Goal: Task Accomplishment & Management: Use online tool/utility

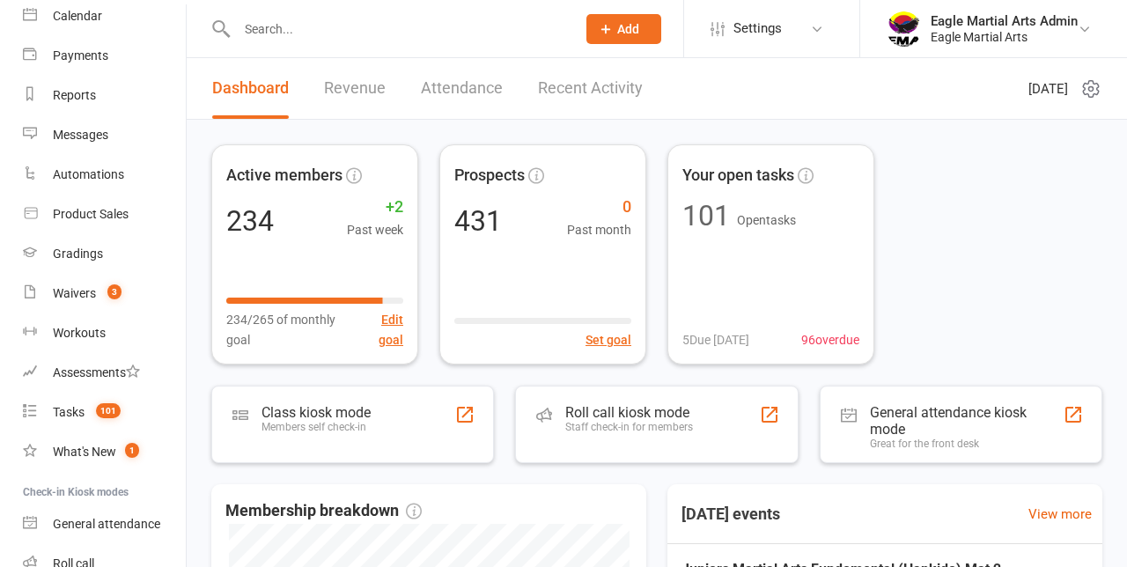
scroll to position [280, 0]
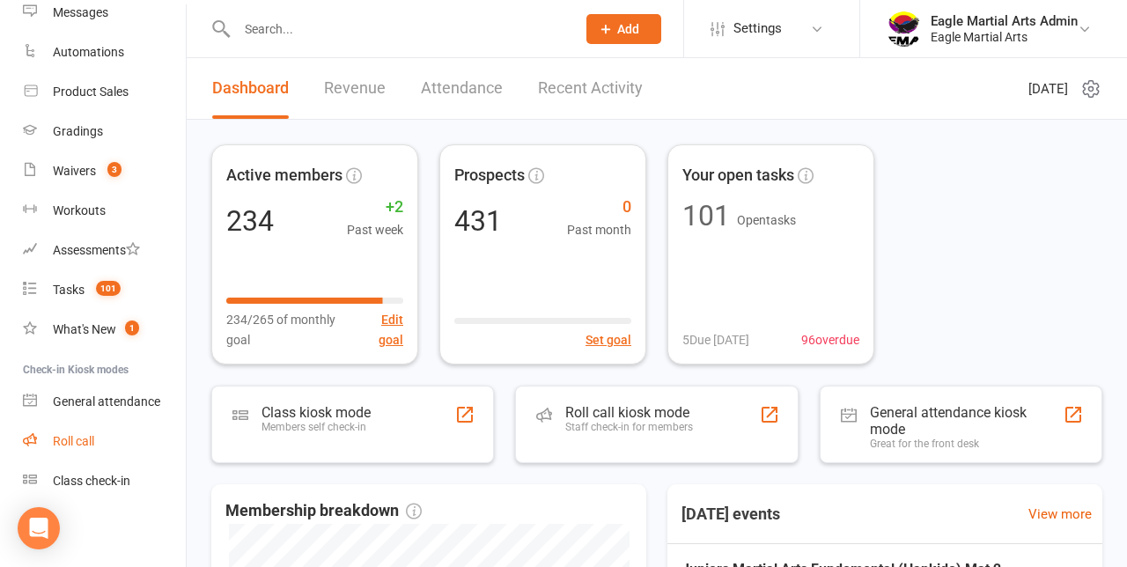
click at [61, 439] on div "Roll call" at bounding box center [73, 441] width 41 height 14
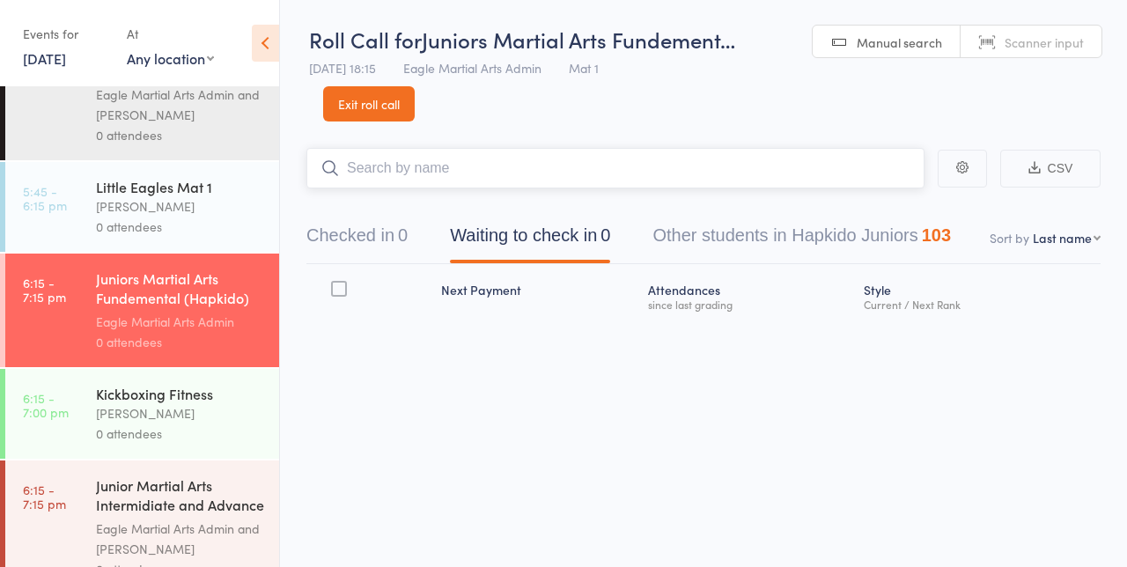
scroll to position [148, 0]
click at [399, 169] on input "search" at bounding box center [615, 168] width 618 height 41
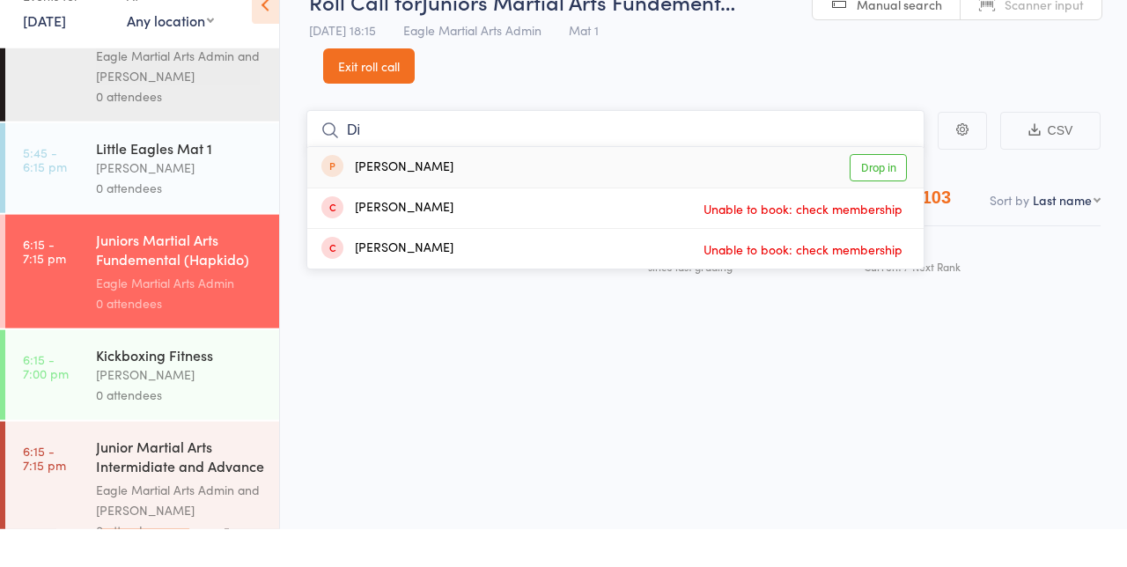
type input "D"
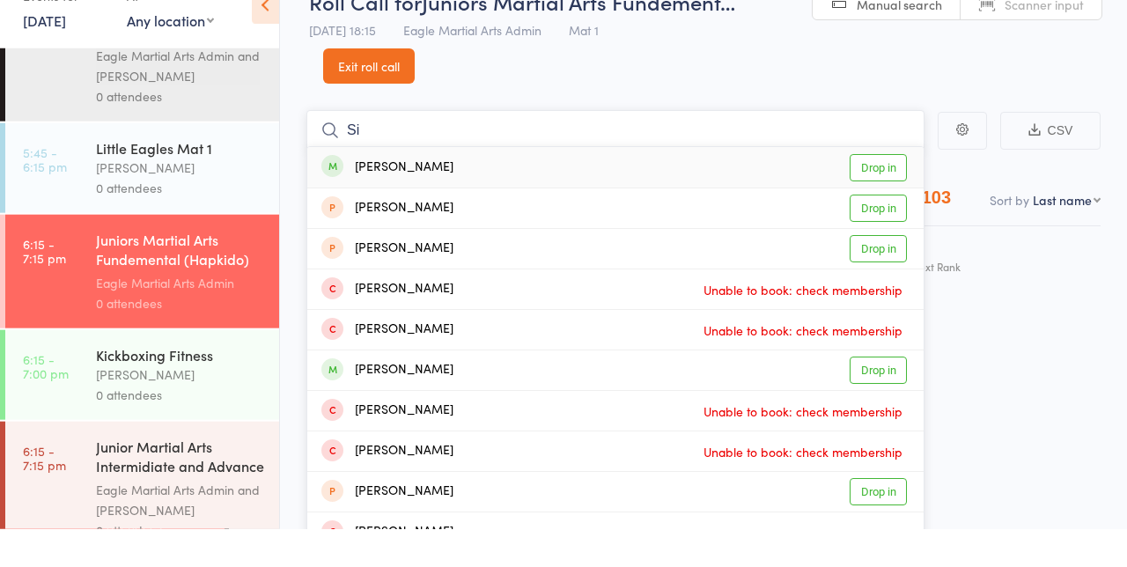
type input "S"
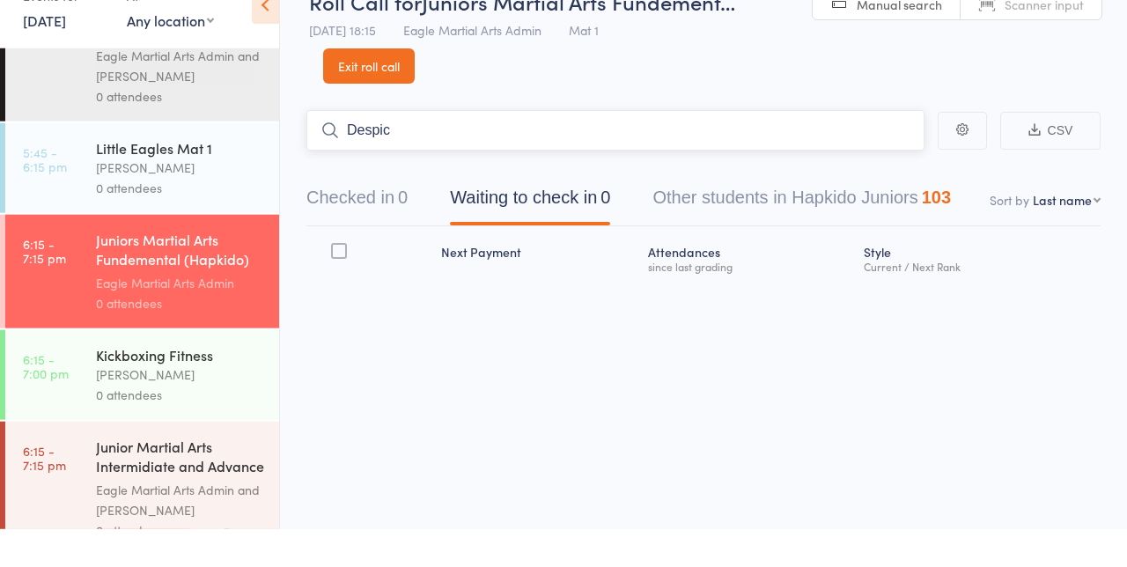
type input "Despic"
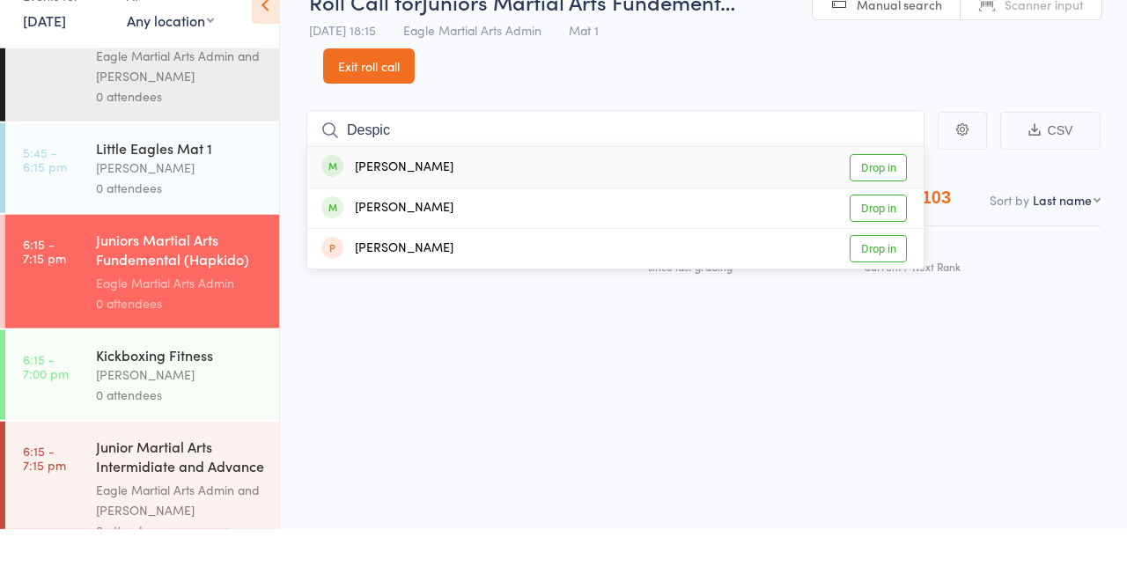
click at [395, 213] on div "Djurdja Despic" at bounding box center [387, 205] width 132 height 20
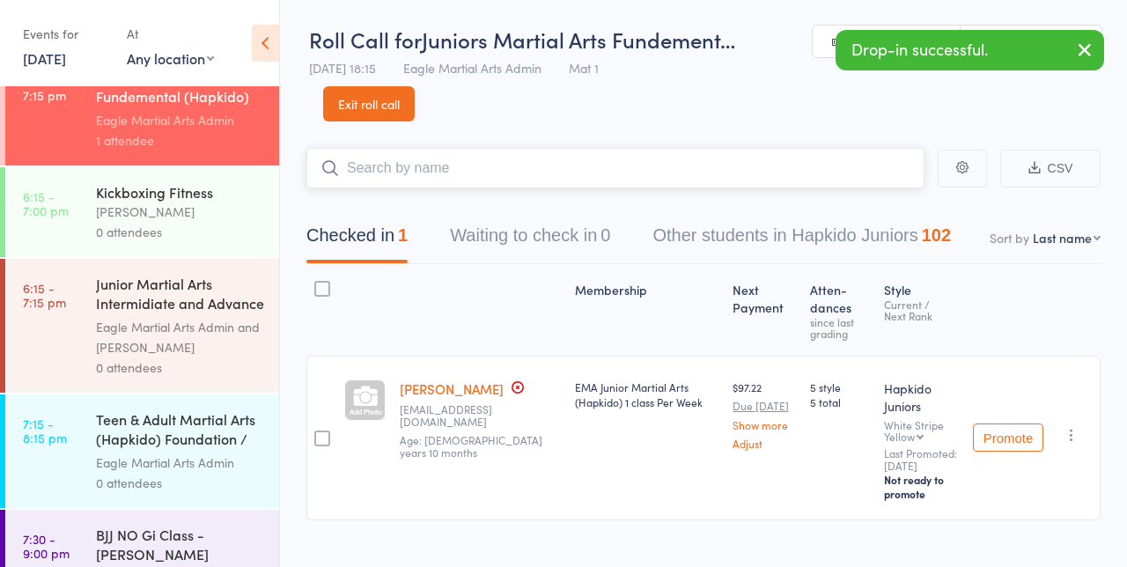
scroll to position [358, 0]
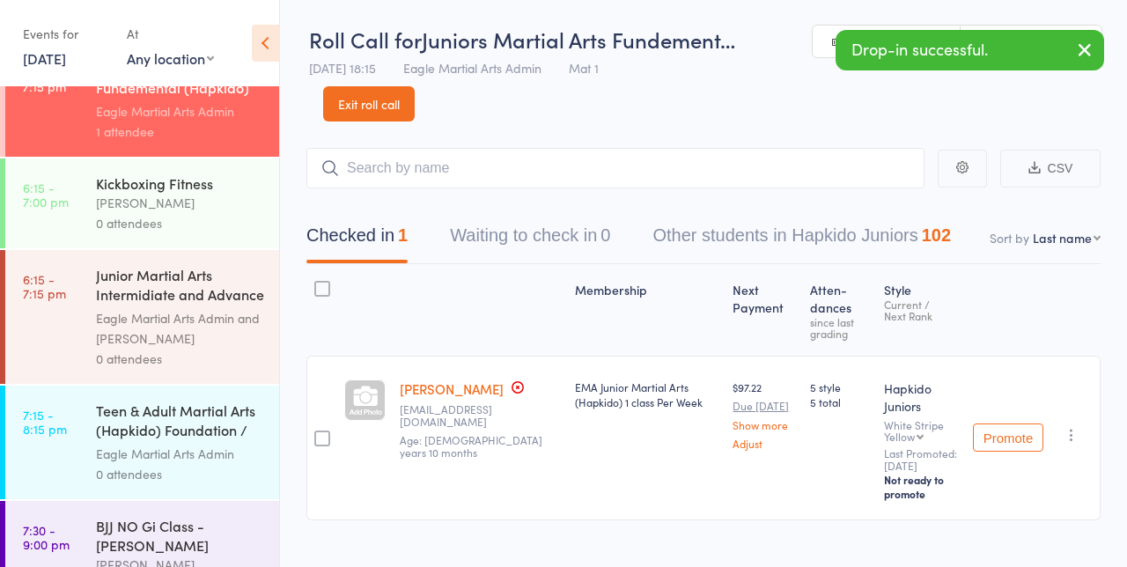
click at [100, 280] on div "Junior Martial Arts Intermidiate and Advance (Hap..." at bounding box center [180, 286] width 168 height 43
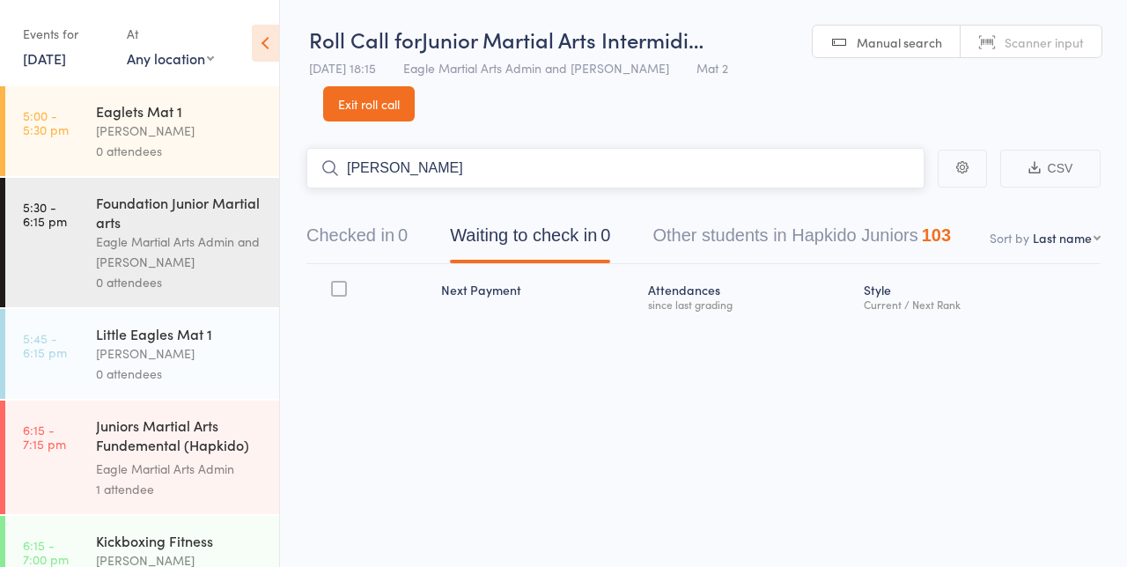
type input "Hannah"
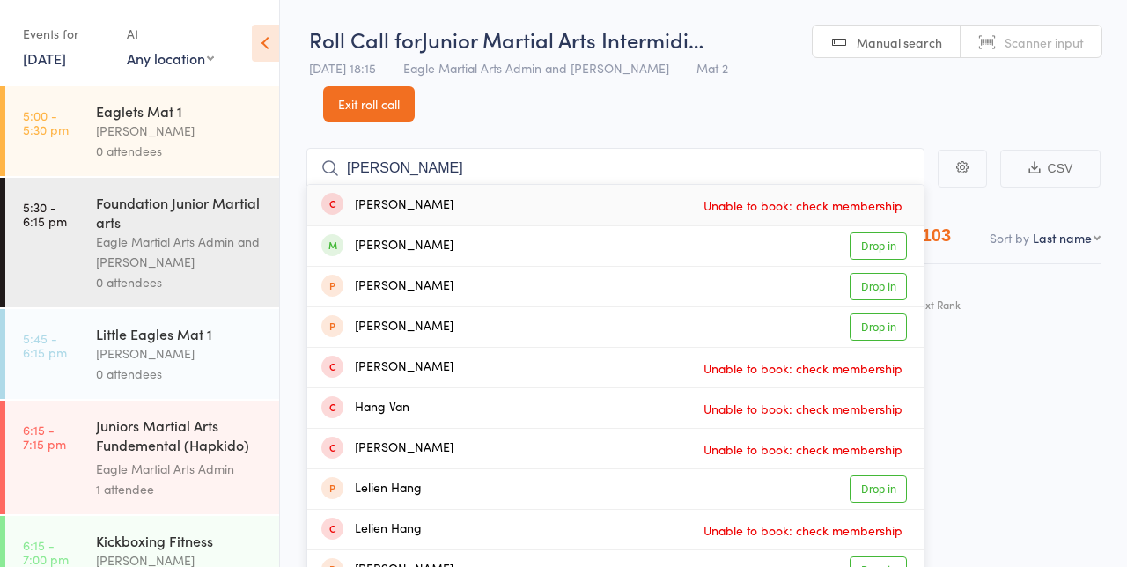
click at [460, 226] on div "Hannah Vanh Drop in" at bounding box center [615, 246] width 616 height 40
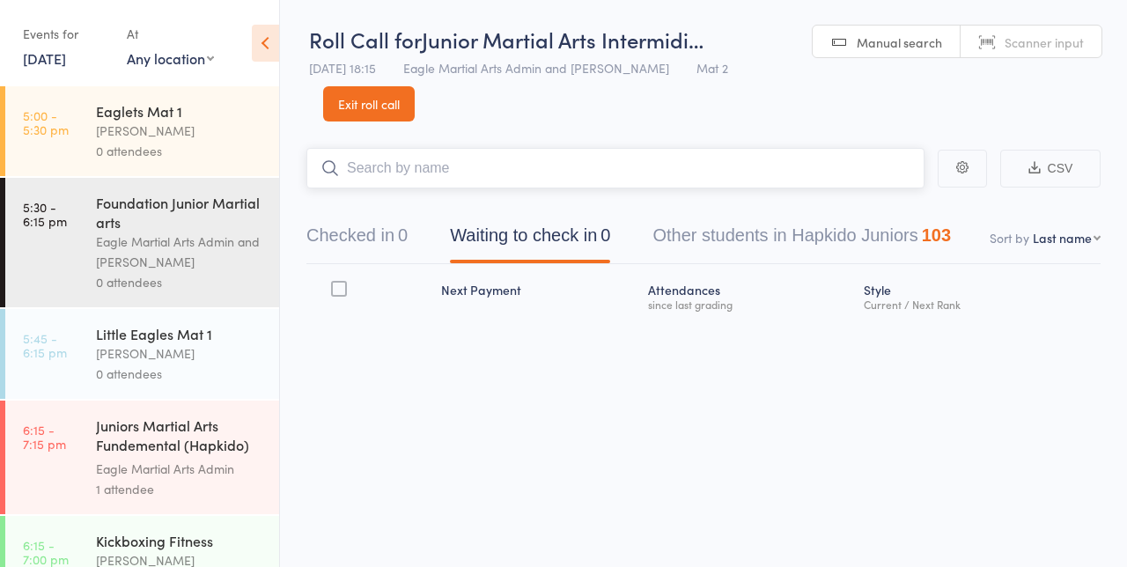
click at [403, 148] on input "search" at bounding box center [615, 168] width 618 height 41
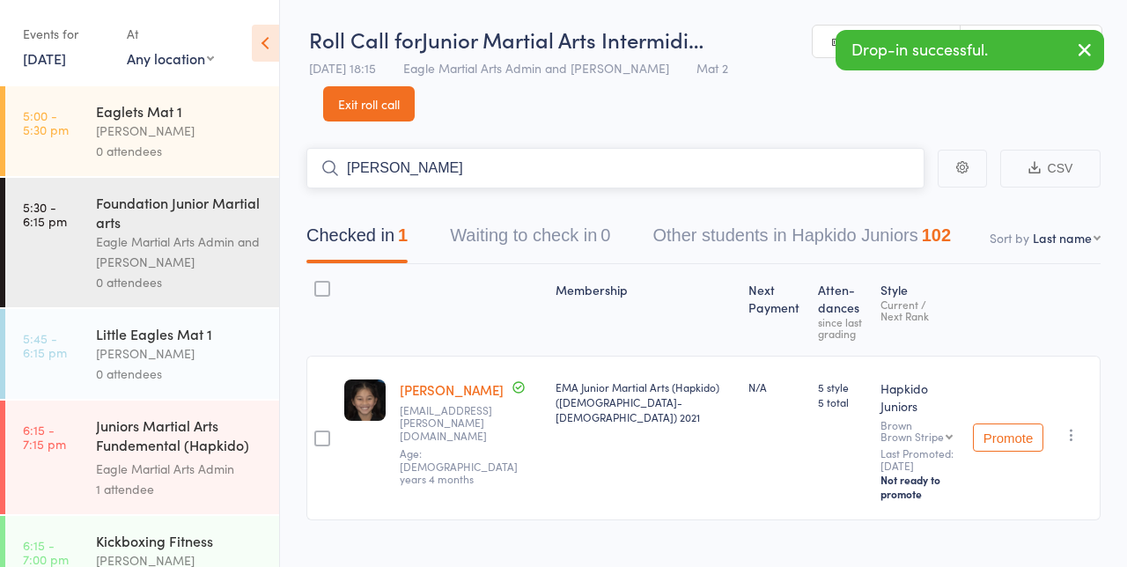
type input "Finn"
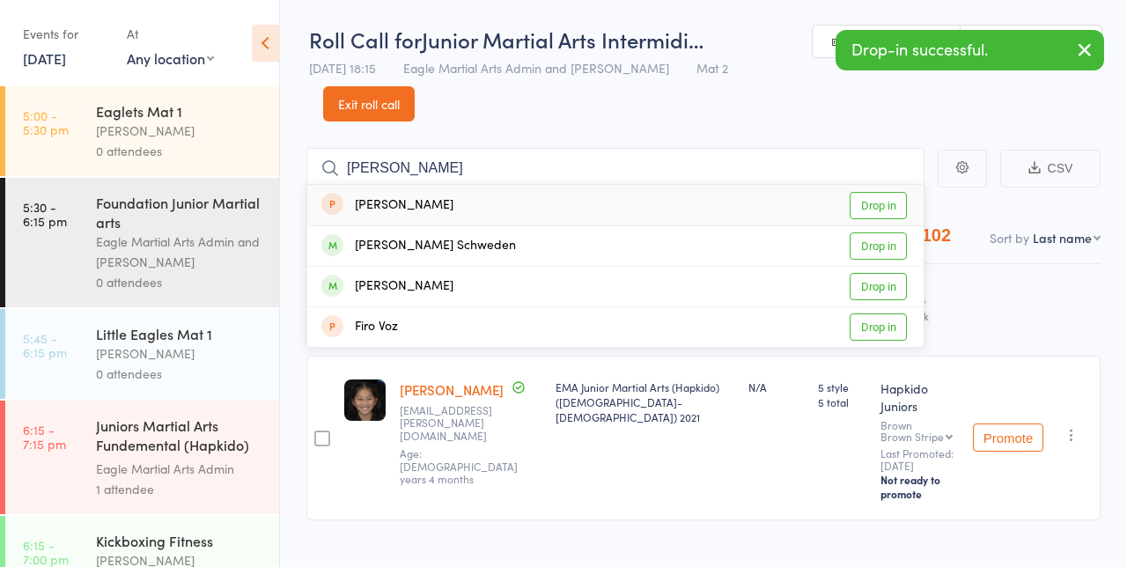
click at [393, 236] on div "Finn Schweden" at bounding box center [418, 246] width 195 height 20
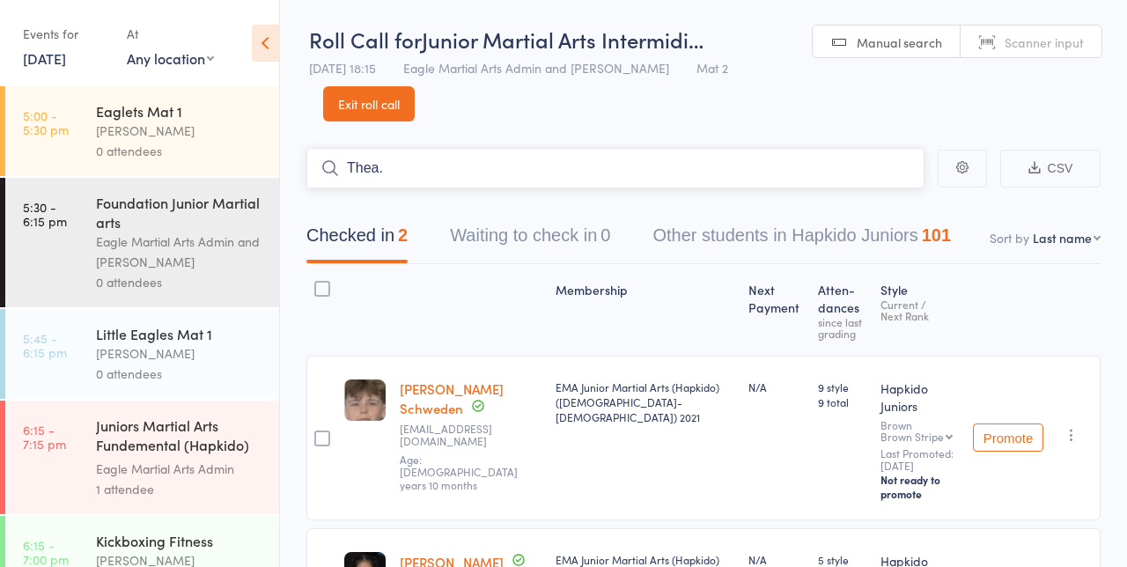
type input "Thea."
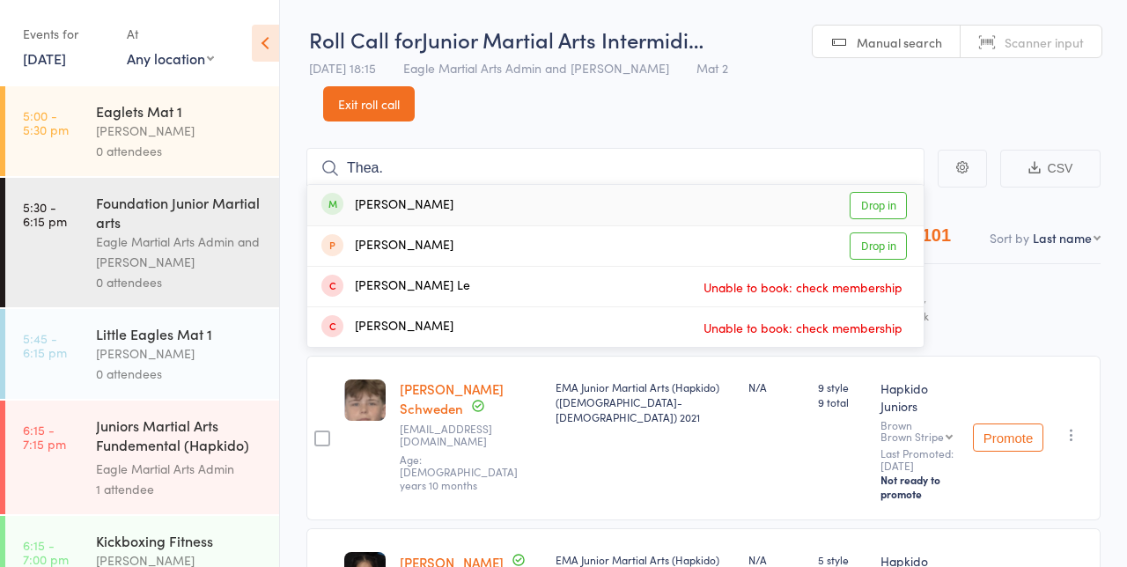
click at [398, 195] on div "Thea Walters" at bounding box center [387, 205] width 132 height 20
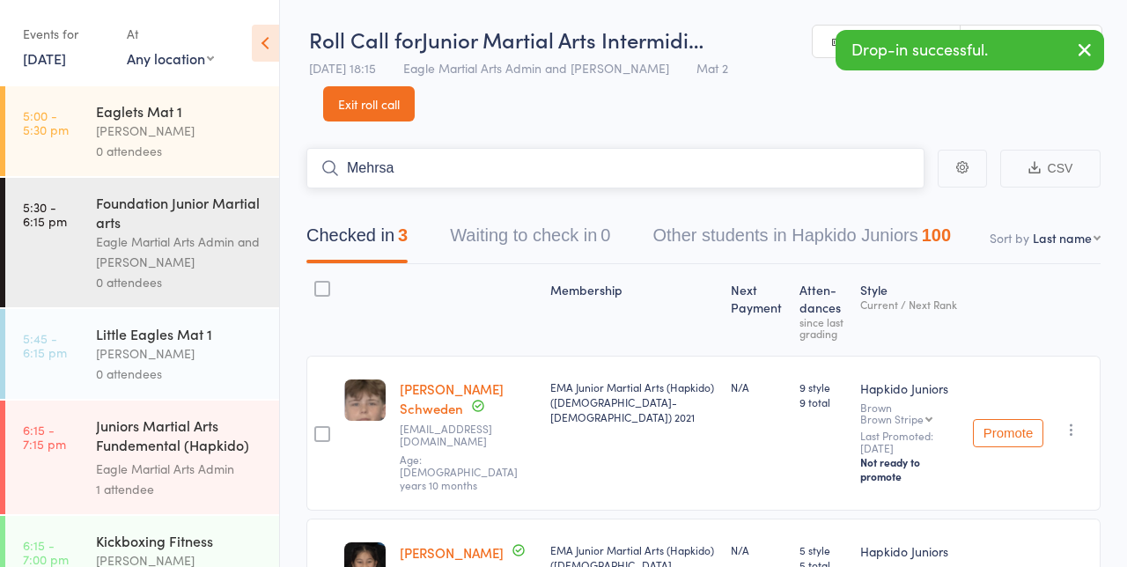
type input "Mehrsa"
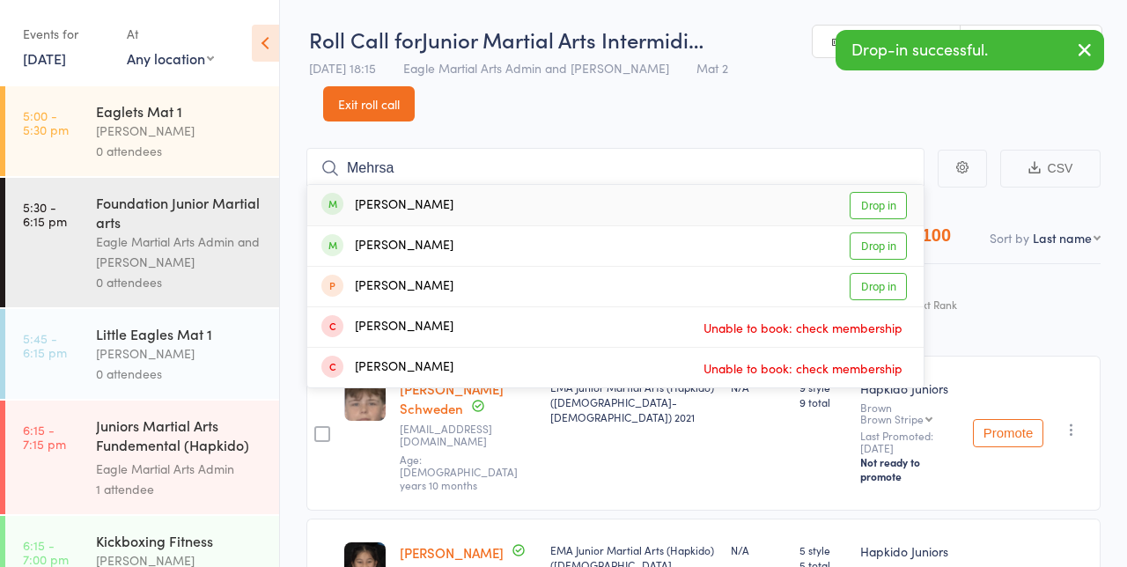
click at [402, 187] on div "Mehrsa Molaei Drop in" at bounding box center [615, 205] width 616 height 41
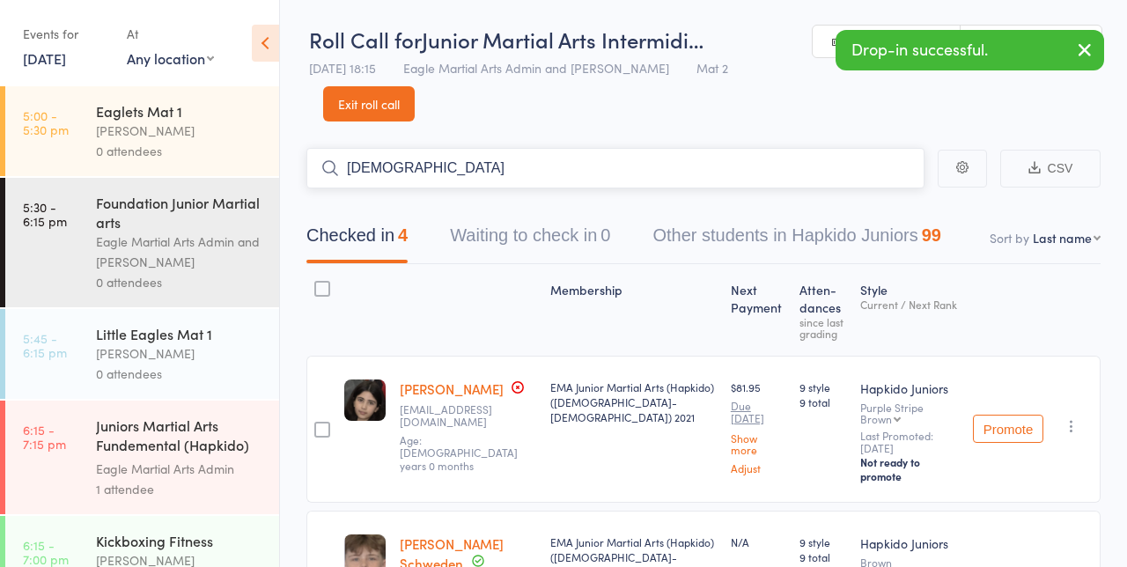
type input "Ish"
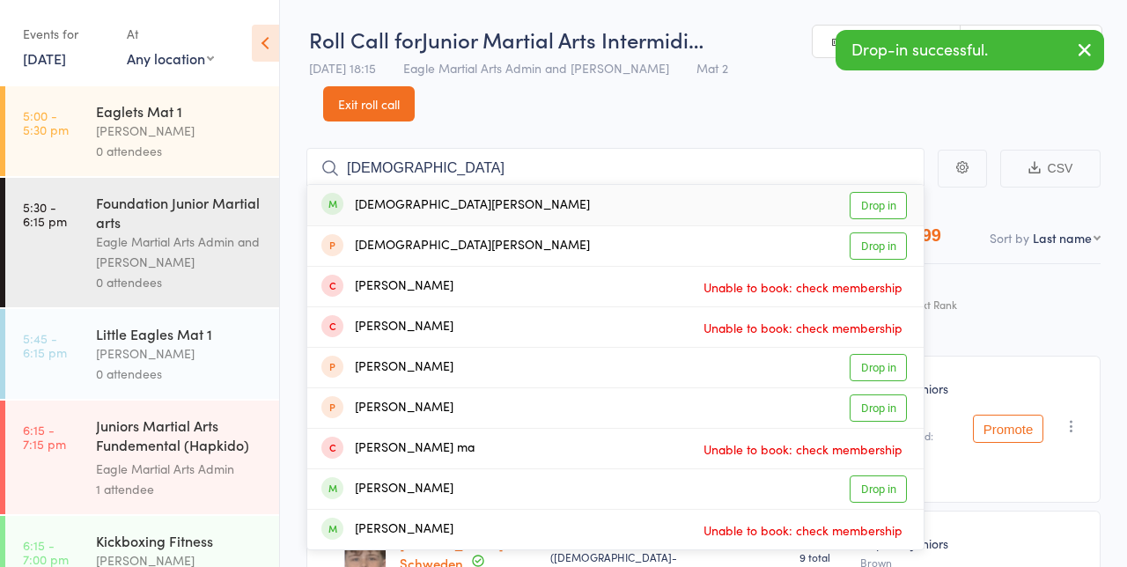
click at [393, 195] on div "Ish Srivastava" at bounding box center [455, 205] width 269 height 20
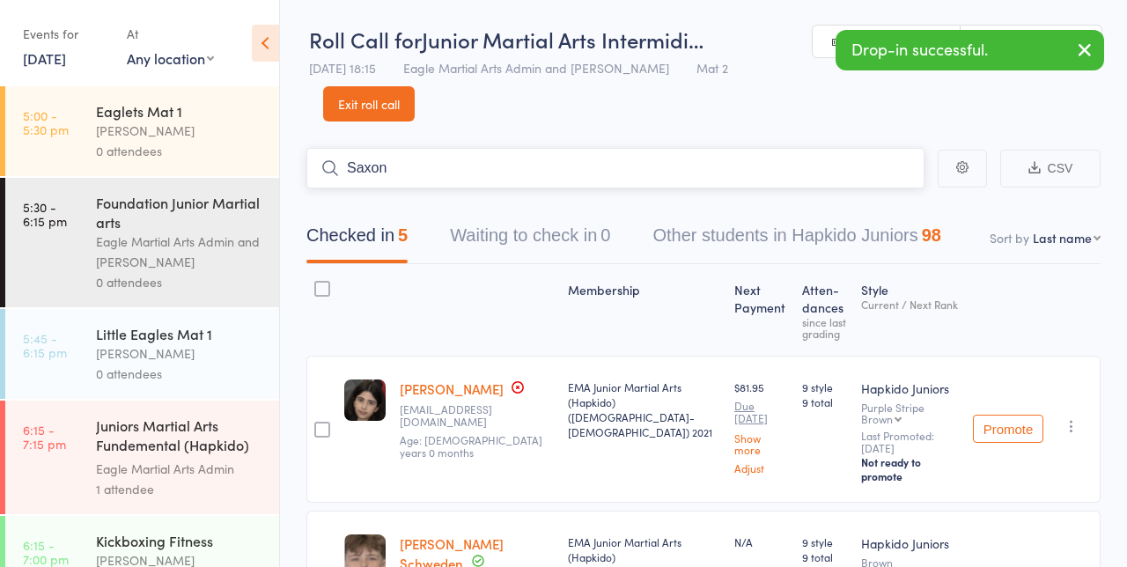
type input "Saxon"
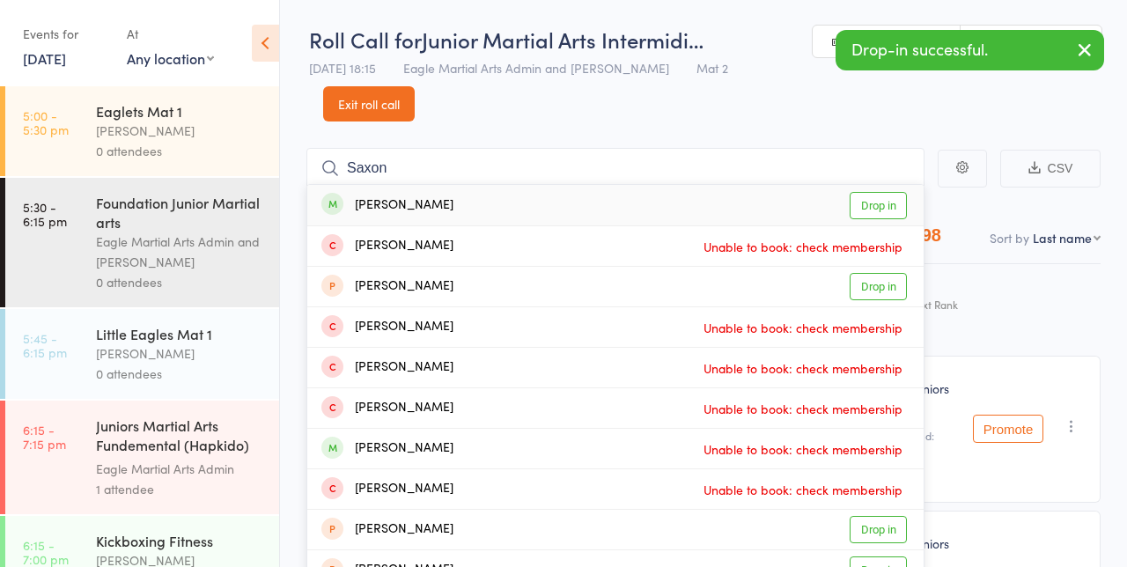
click at [395, 195] on div "Saxon Lee" at bounding box center [387, 205] width 132 height 20
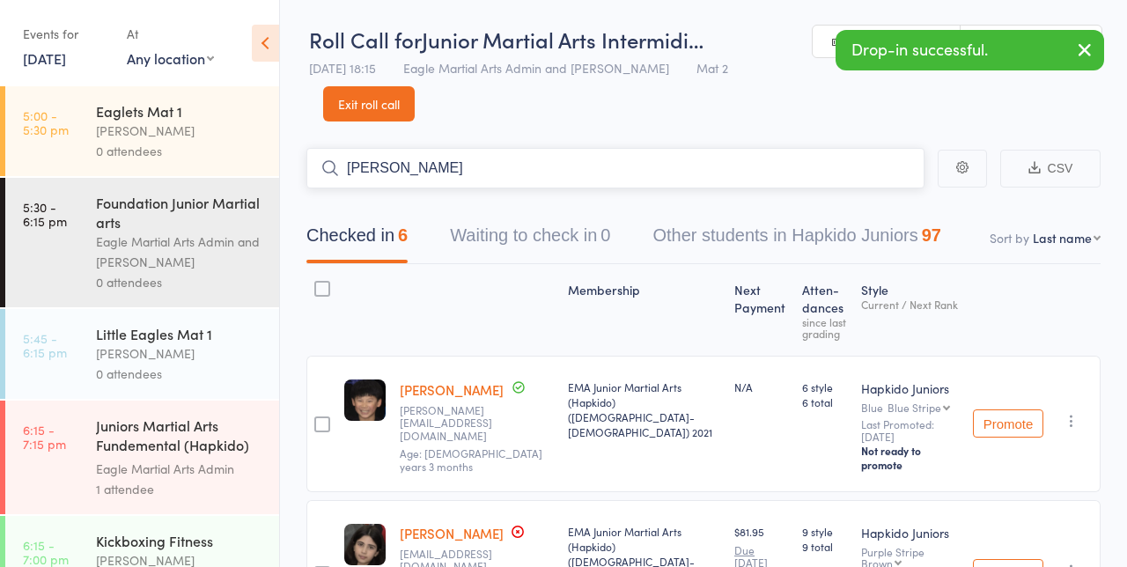
type input "Curtis"
click at [396, 195] on div "Curtis Kha" at bounding box center [387, 205] width 132 height 20
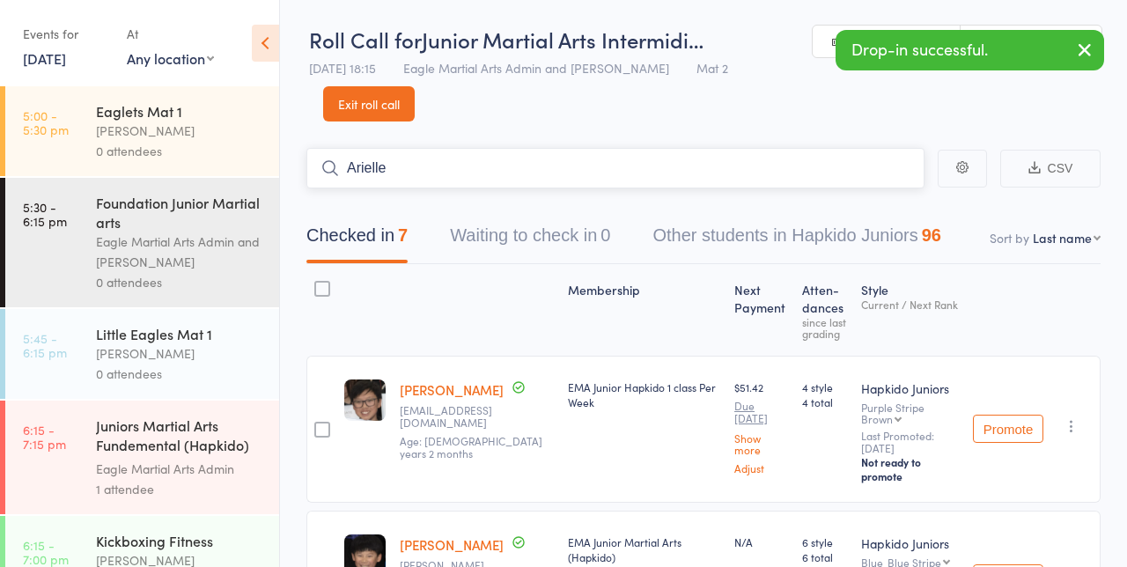
type input "Arielle"
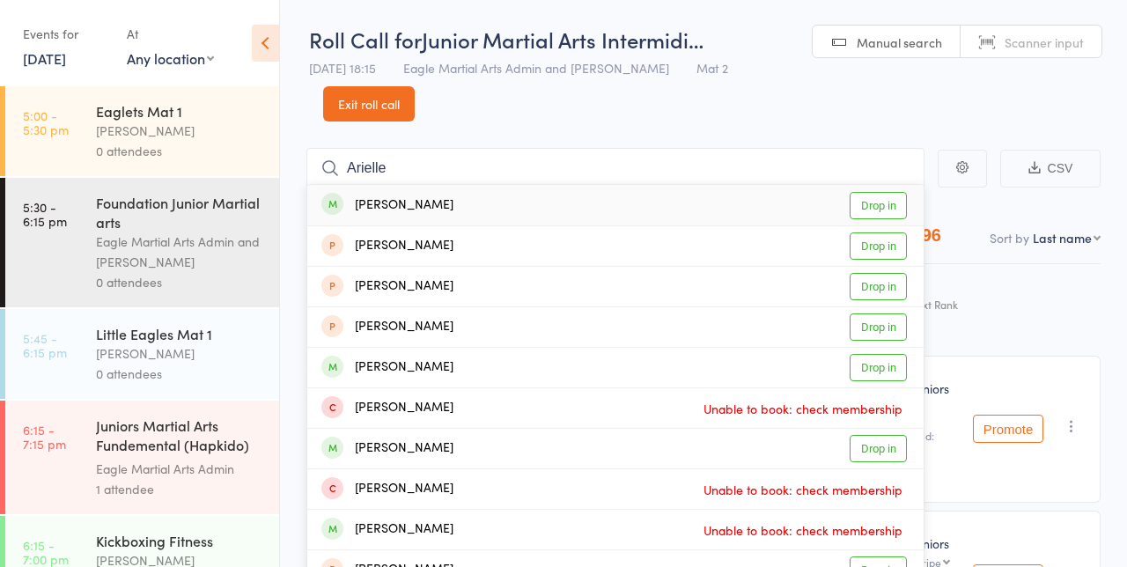
click at [416, 195] on div "Arielle Rivas" at bounding box center [387, 205] width 132 height 20
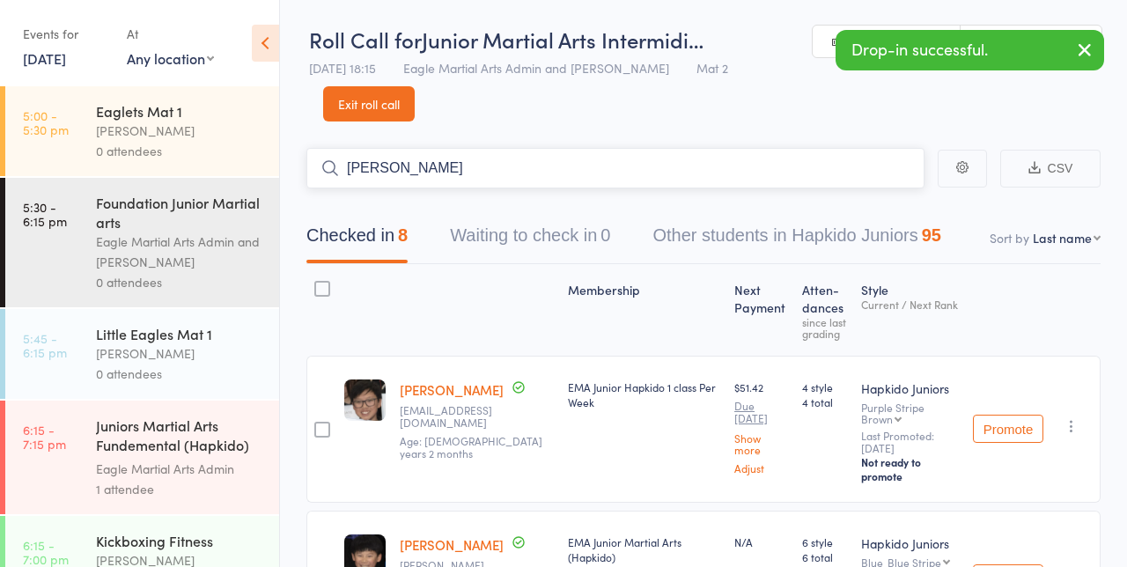
type input "Tommy"
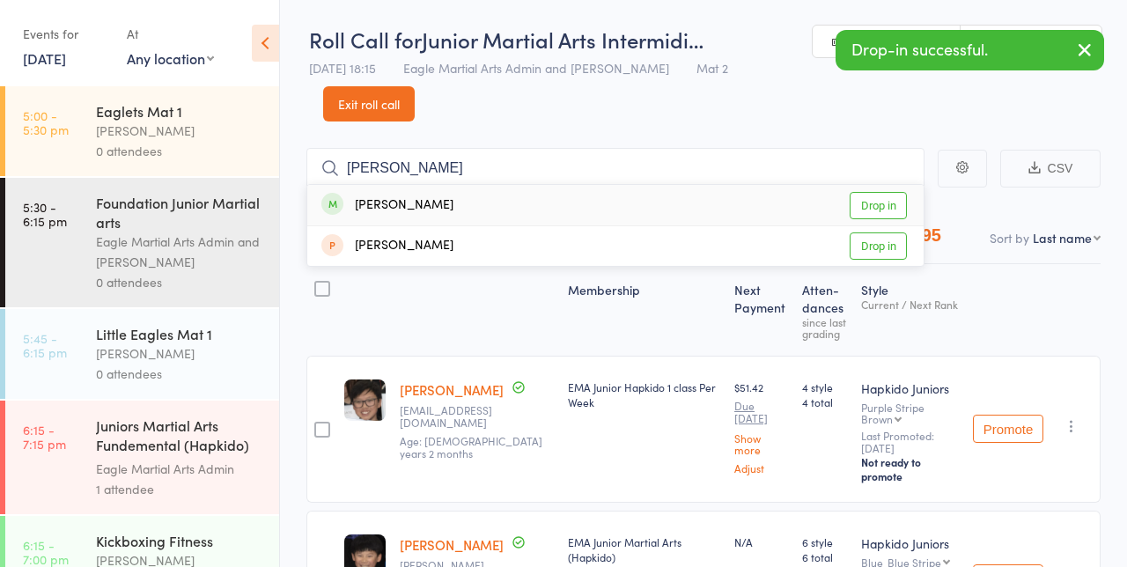
click at [397, 195] on div "Tommy Pipunic" at bounding box center [387, 205] width 132 height 20
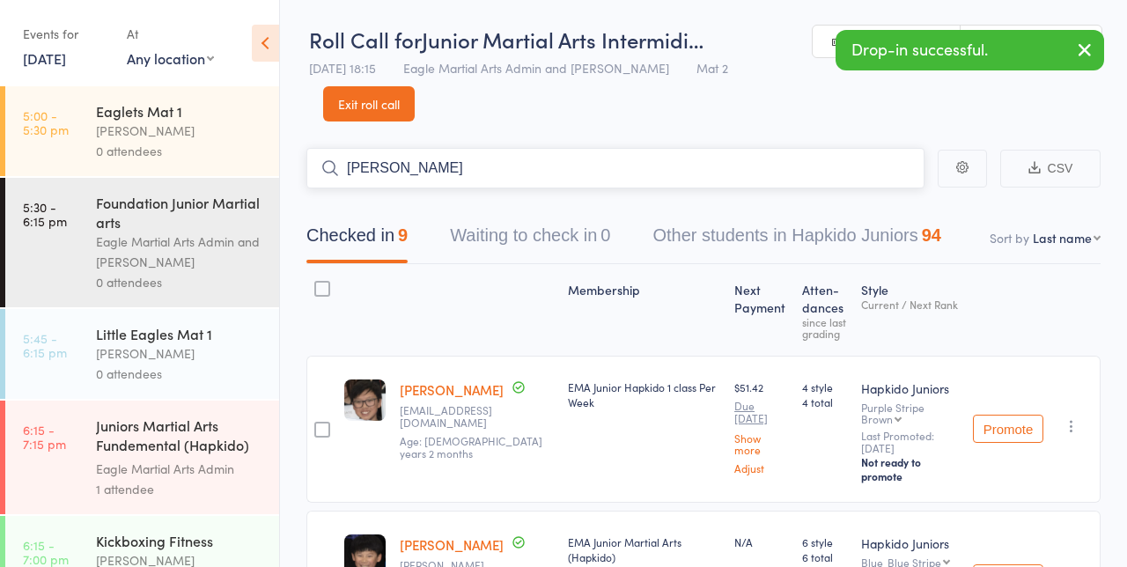
type input "Chloe"
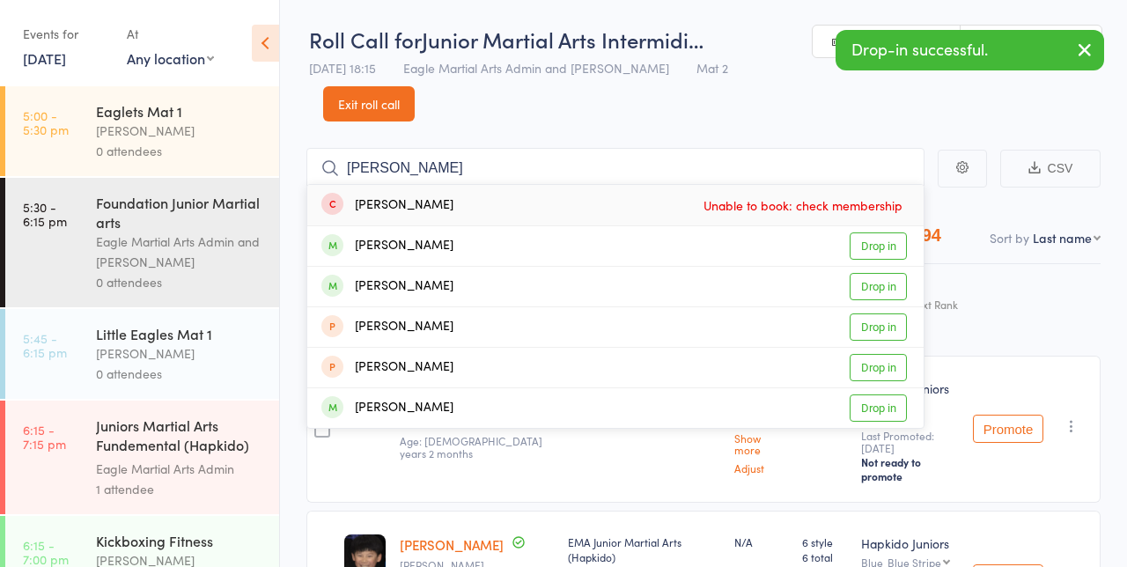
click at [409, 277] on div "Chloe Ray Cruz" at bounding box center [387, 287] width 132 height 20
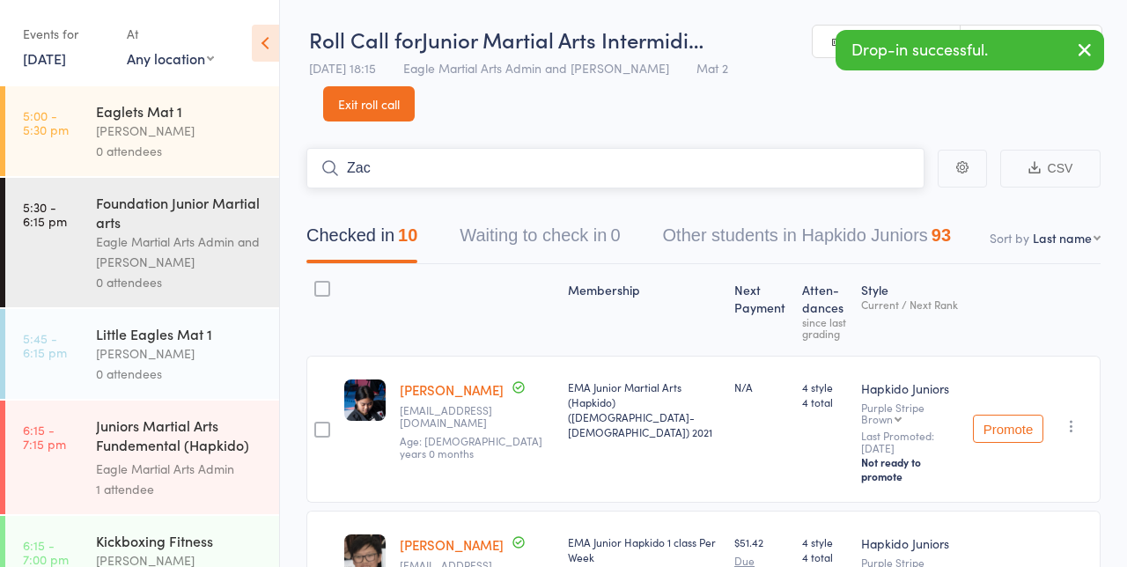
type input "Zac"
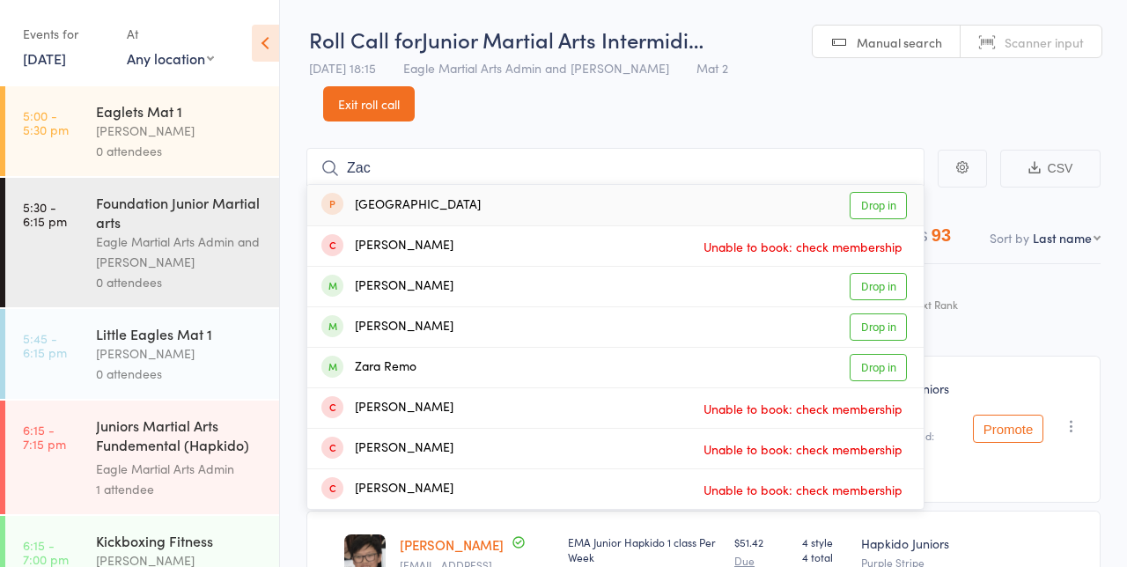
click at [419, 317] on div "Zachary Belfield" at bounding box center [387, 327] width 132 height 20
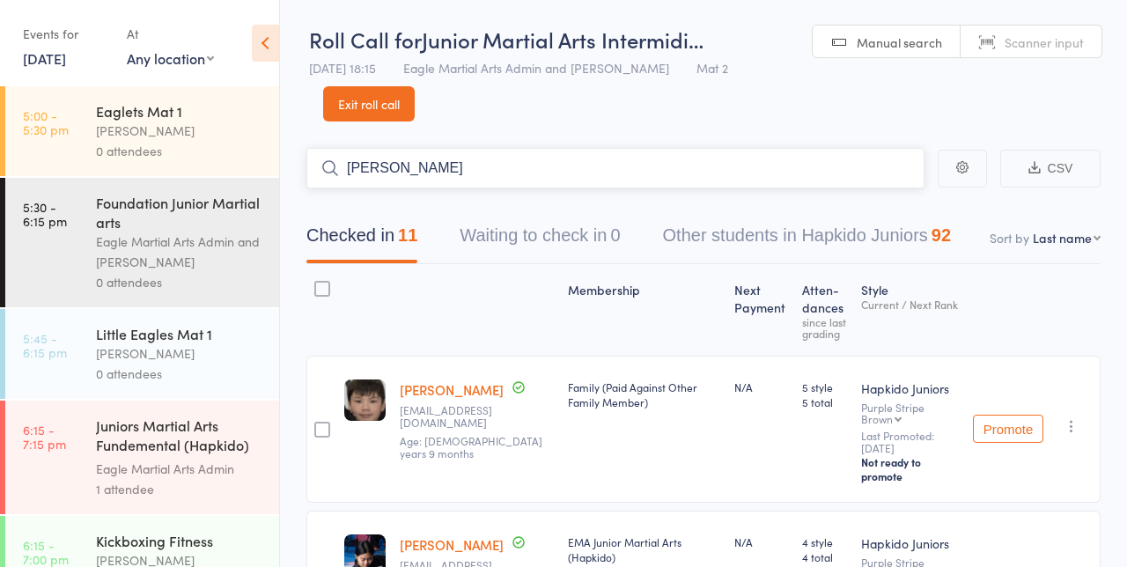
type input "Sarthak"
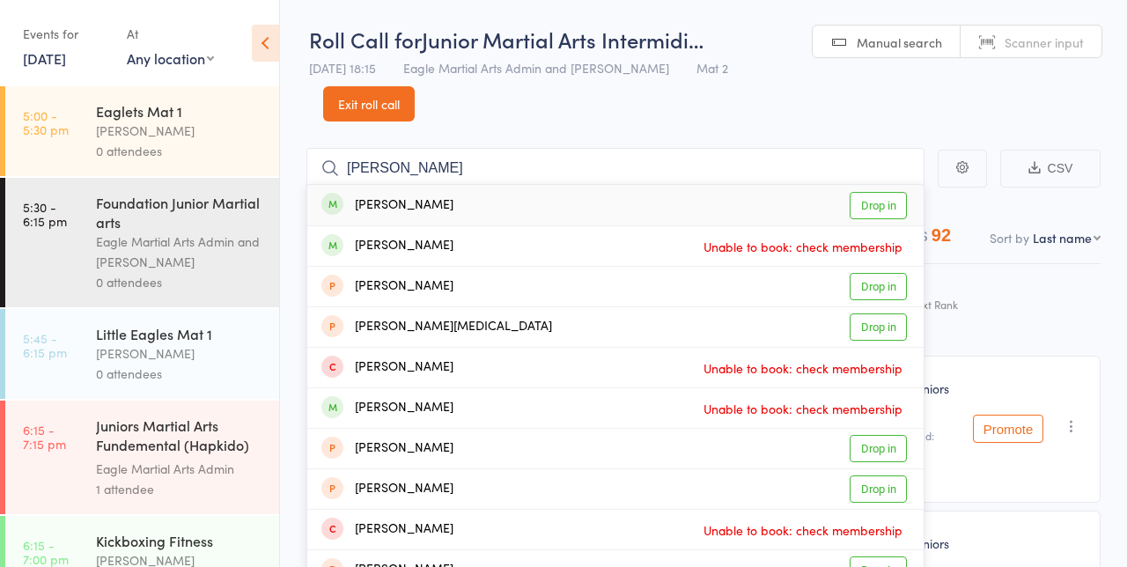
click at [424, 185] on div "Sarthak Thapa Drop in" at bounding box center [615, 205] width 616 height 41
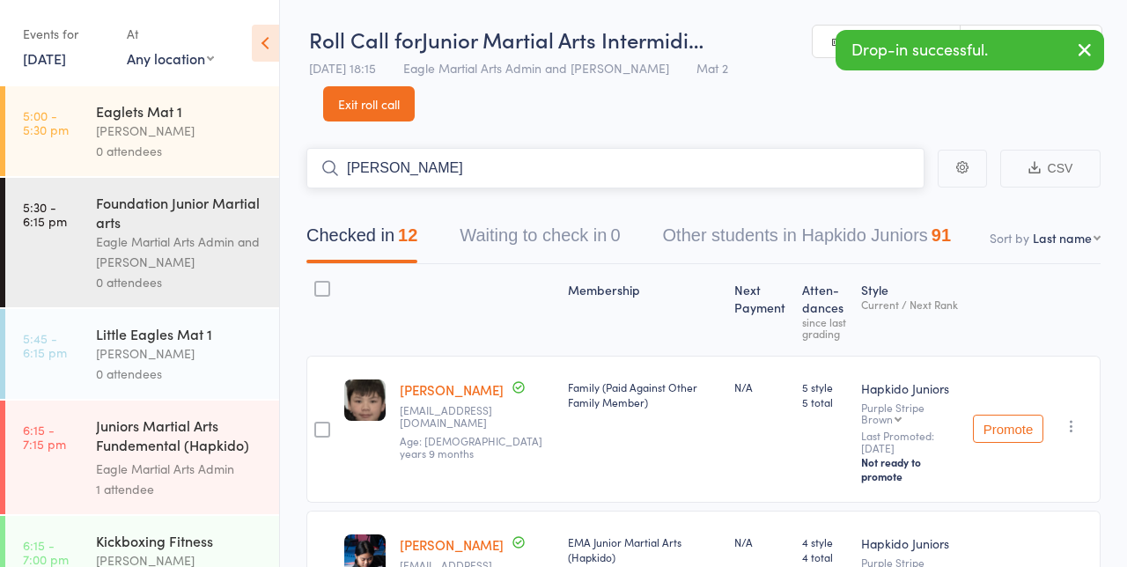
type input "Aashika"
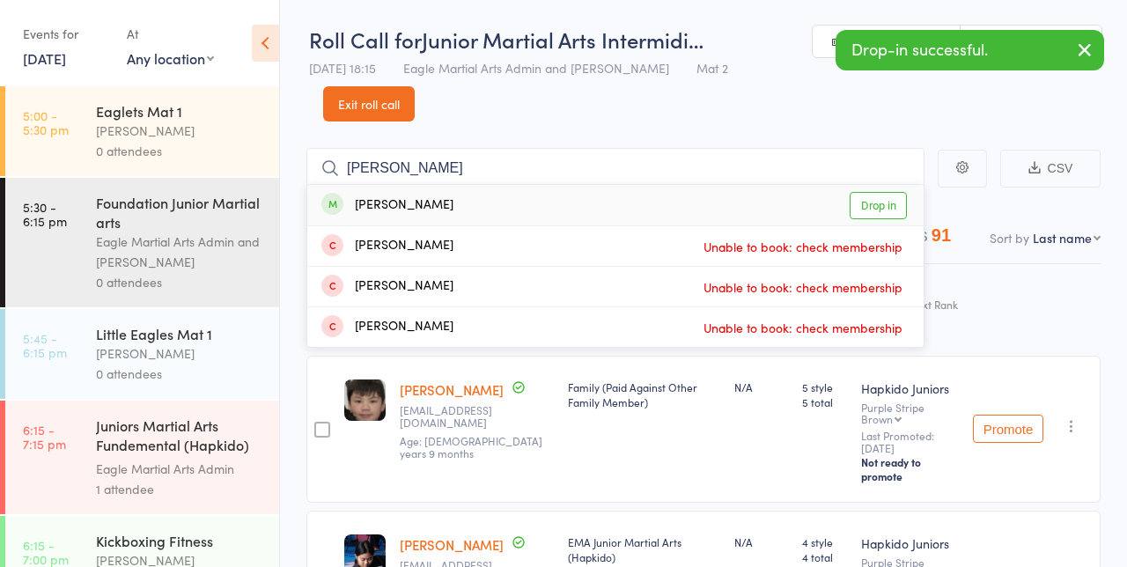
click at [403, 195] on div "aashika bansal" at bounding box center [387, 205] width 132 height 20
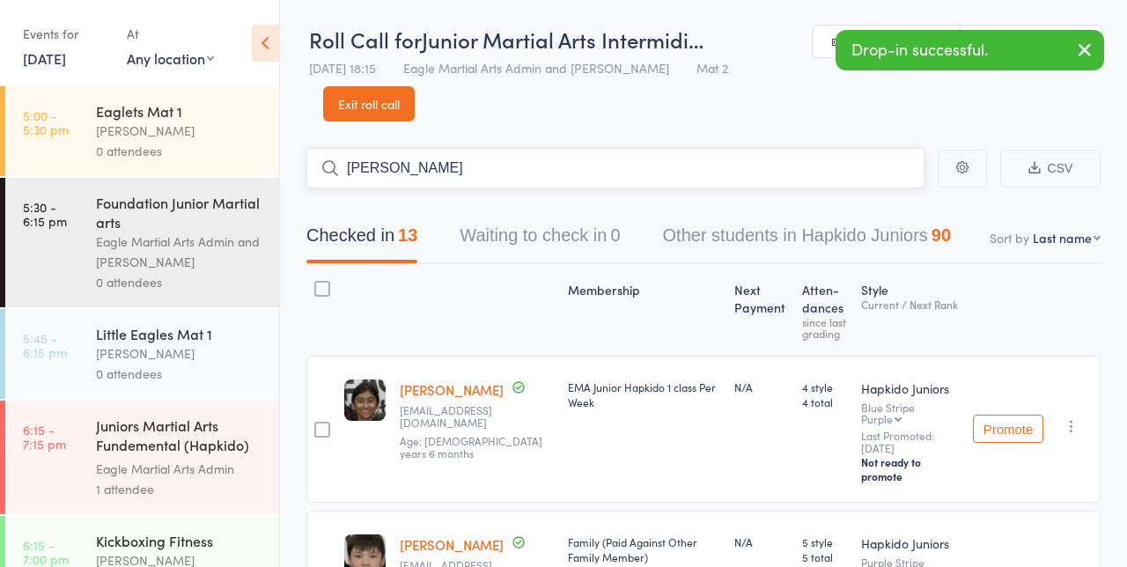
type input "Sue"
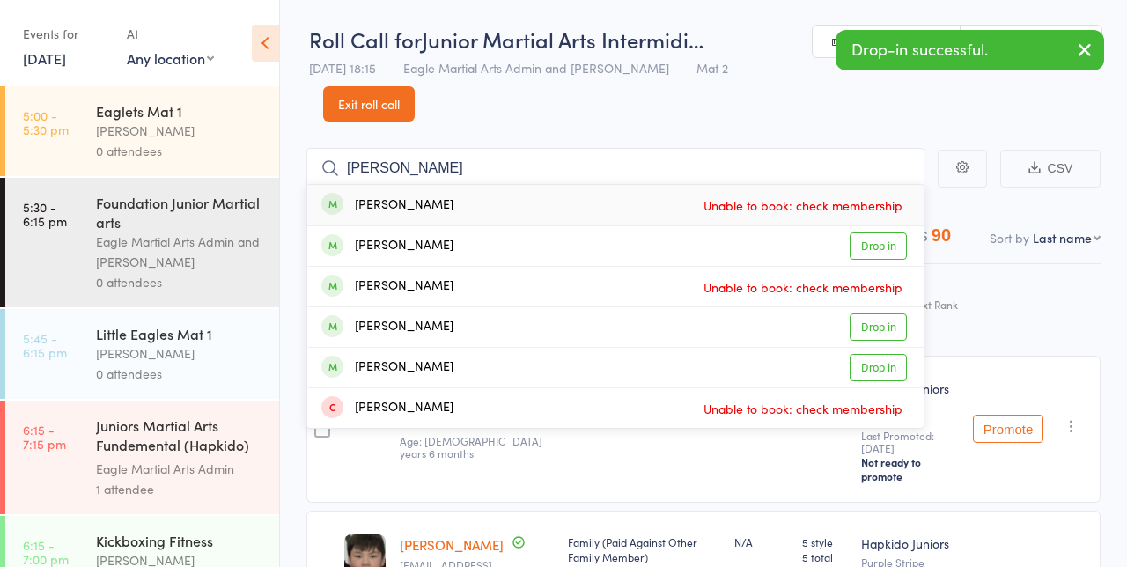
click at [403, 236] on div "Sue-Han Liao" at bounding box center [387, 246] width 132 height 20
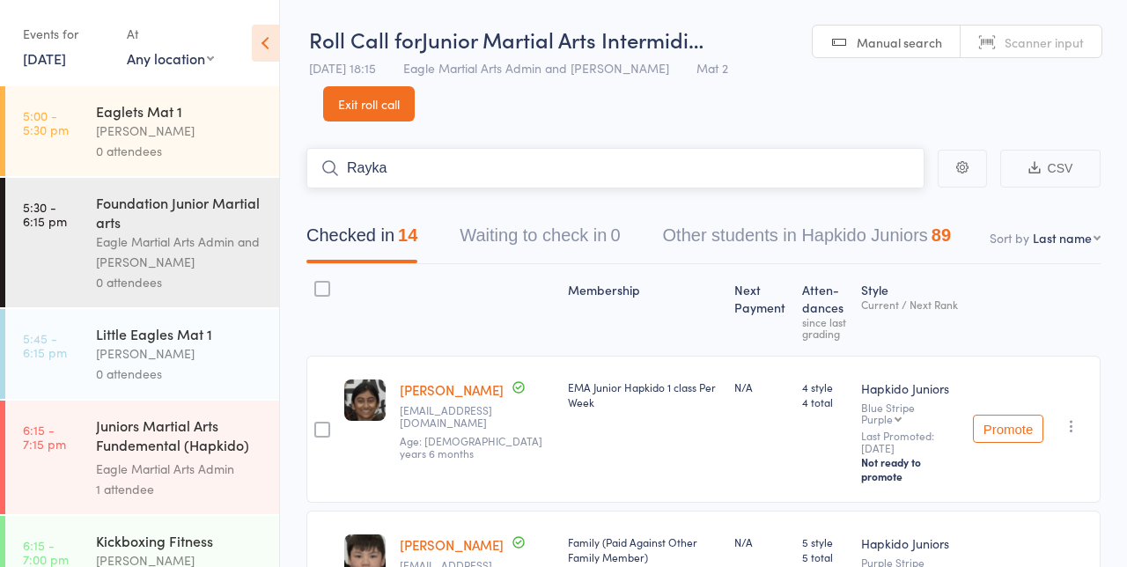
type input "Rayka"
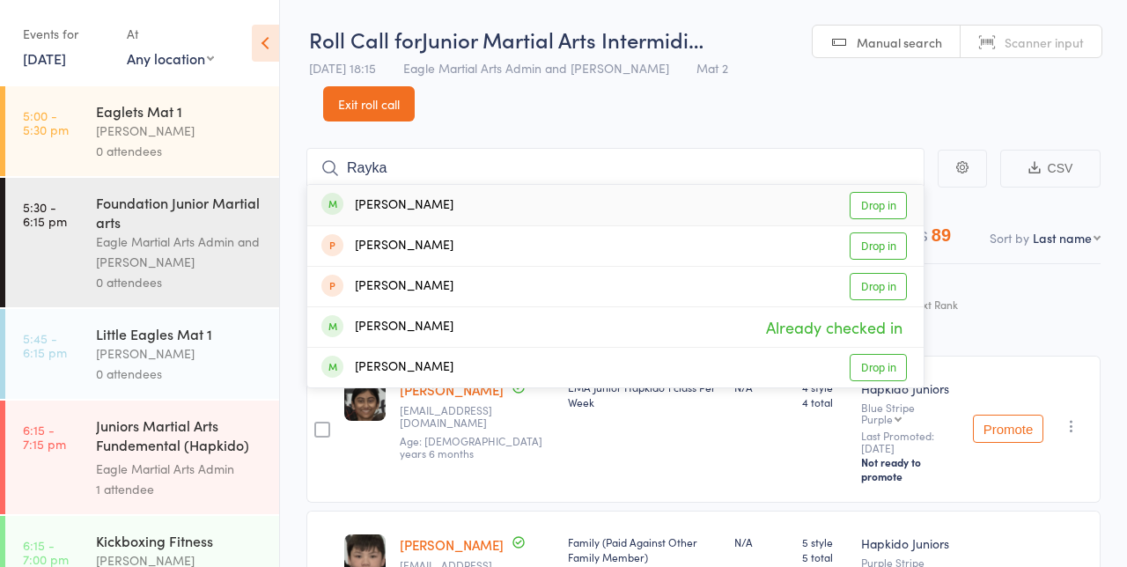
click at [407, 188] on div "Rayka Zakeri Drop in" at bounding box center [615, 205] width 616 height 41
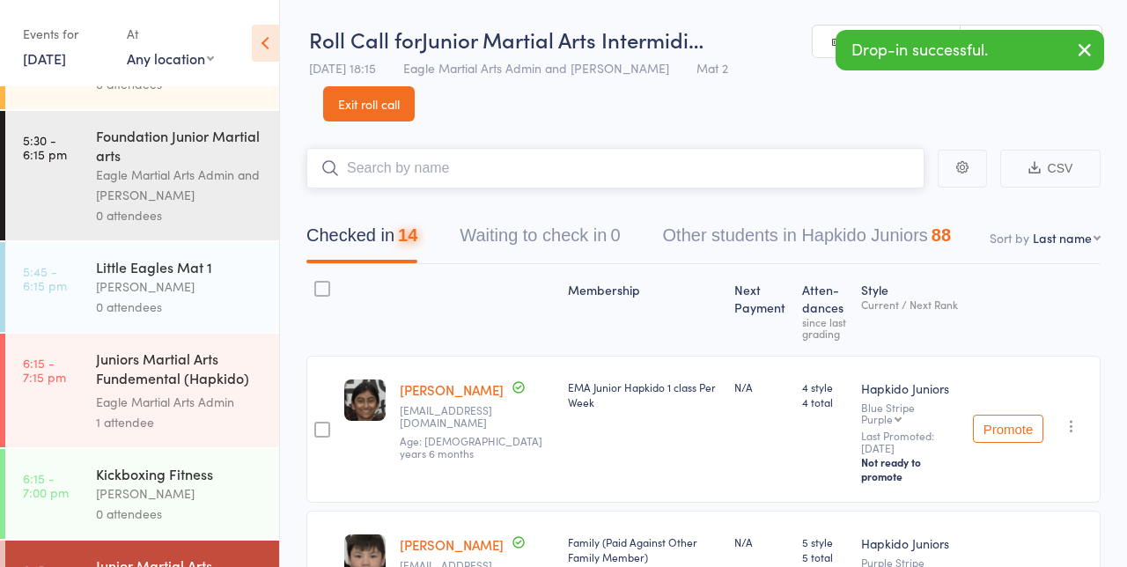
scroll to position [86, 0]
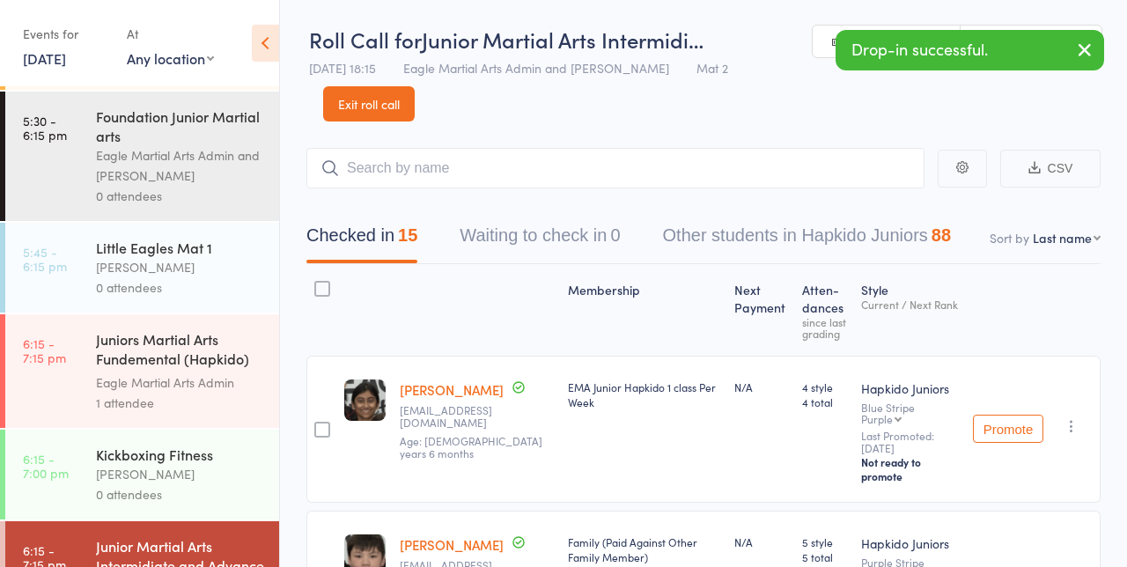
click at [128, 338] on div "Juniors Martial Arts Fundemental (Hapkido) Mat 2" at bounding box center [180, 350] width 168 height 43
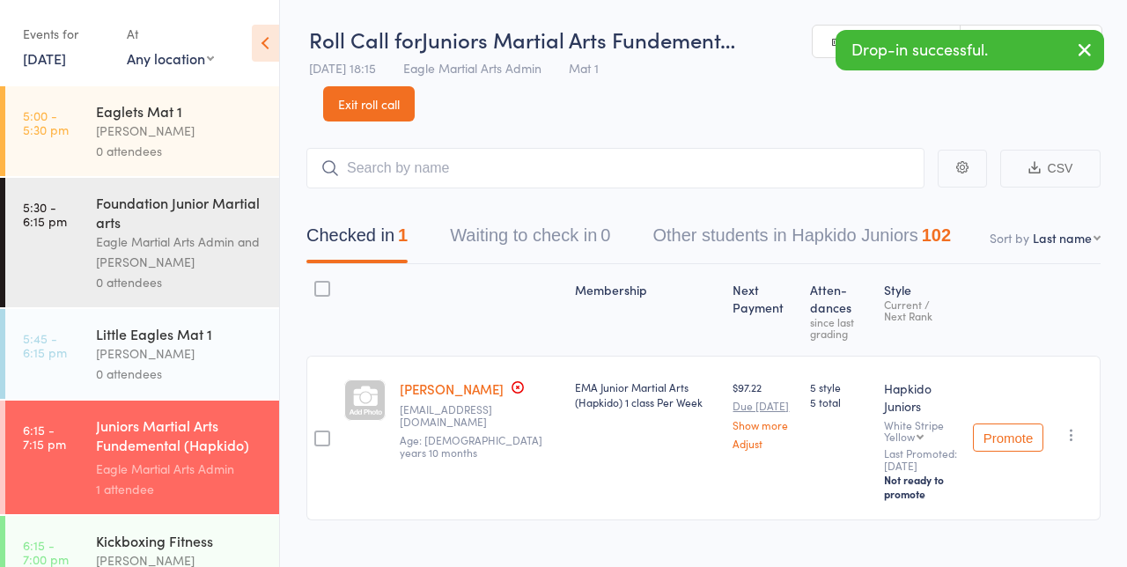
click at [401, 173] on input "search" at bounding box center [615, 168] width 618 height 41
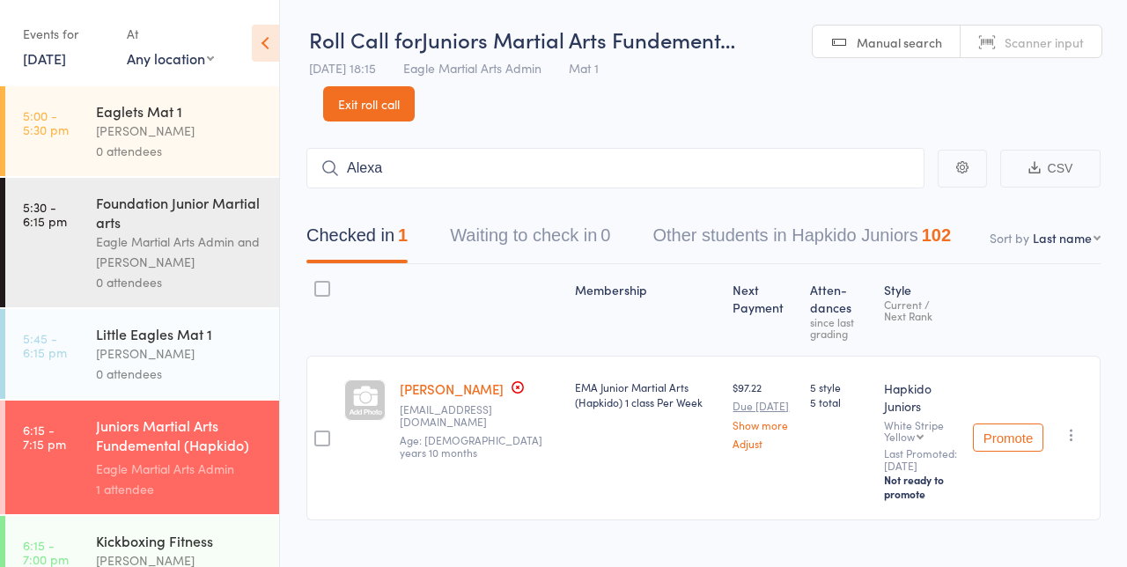
type input "Alexa"
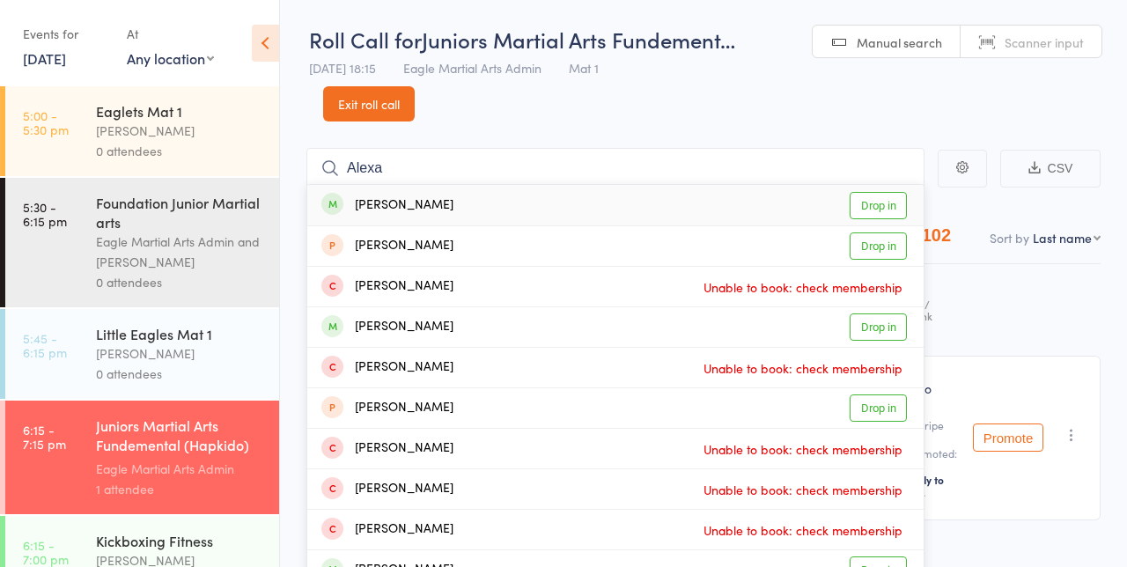
click at [392, 211] on div "Alexa Fong Peng" at bounding box center [387, 205] width 132 height 20
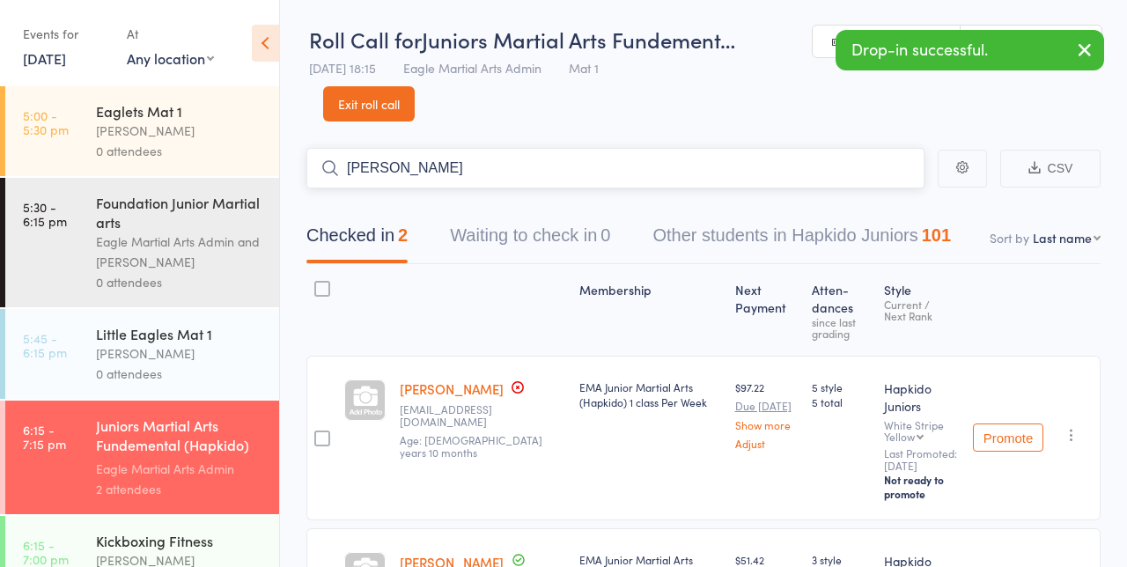
type input "Laura"
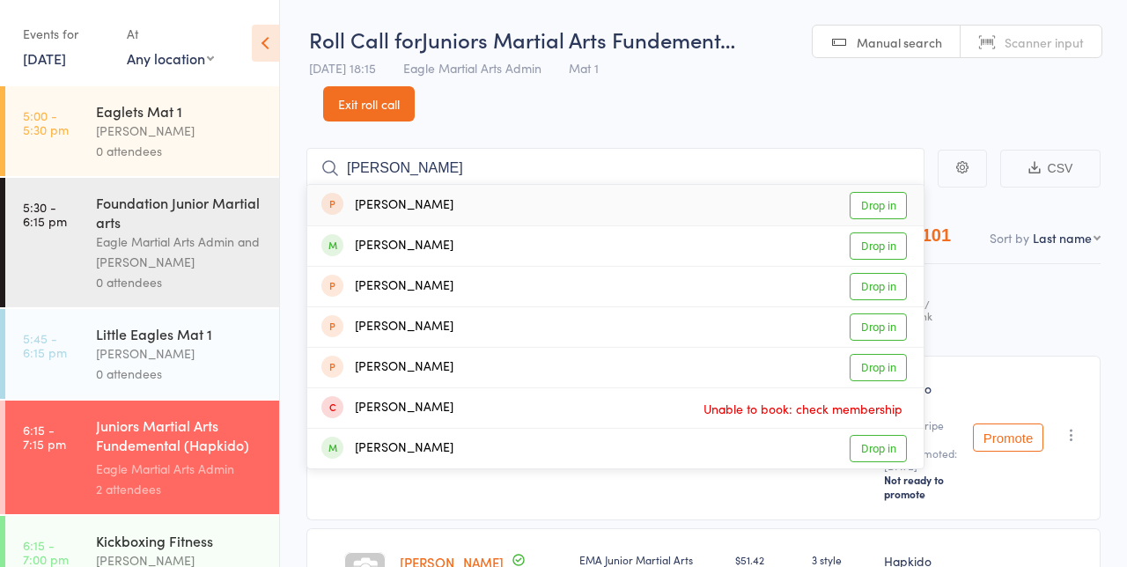
click at [400, 248] on div "Laura Refikoglu" at bounding box center [387, 246] width 132 height 20
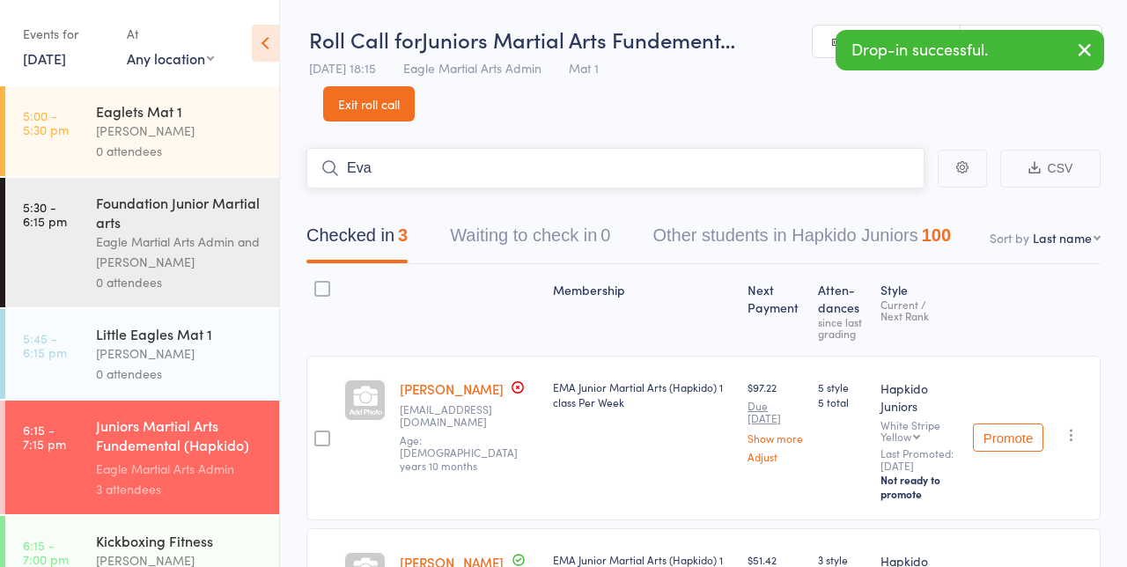
type input "Eva"
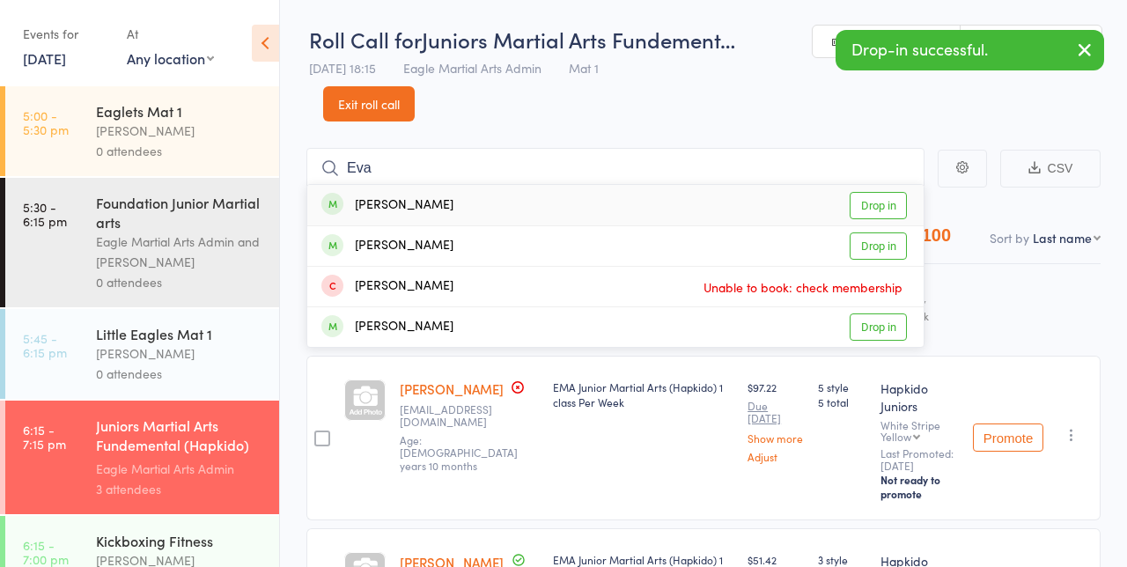
click at [398, 207] on div "Eva Ciro" at bounding box center [387, 205] width 132 height 20
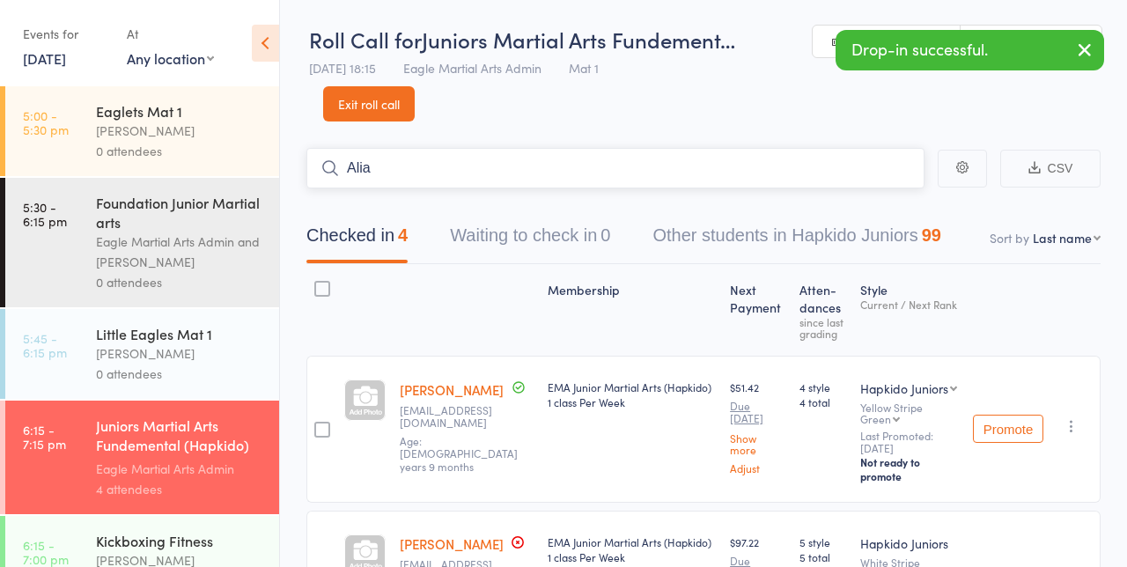
type input "Alia"
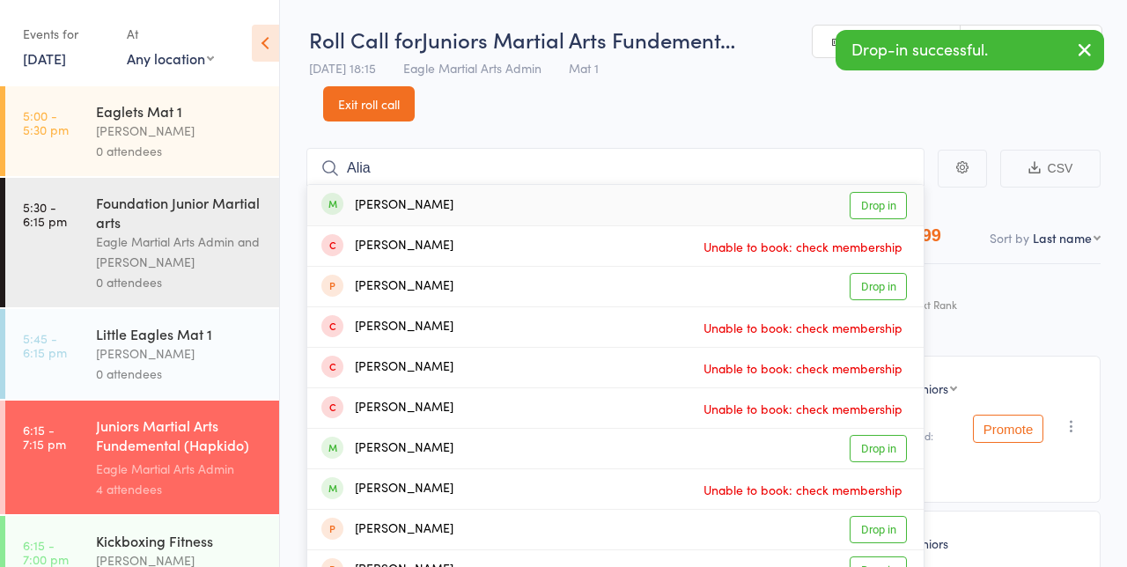
click at [402, 210] on div "Alia Ismail" at bounding box center [387, 205] width 132 height 20
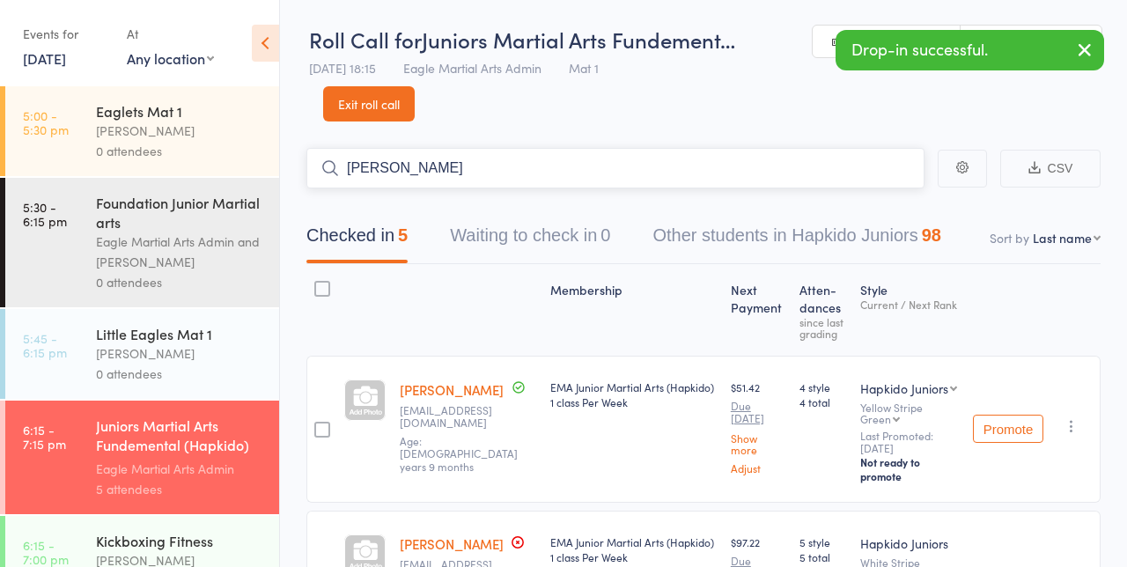
type input "Ahriaan"
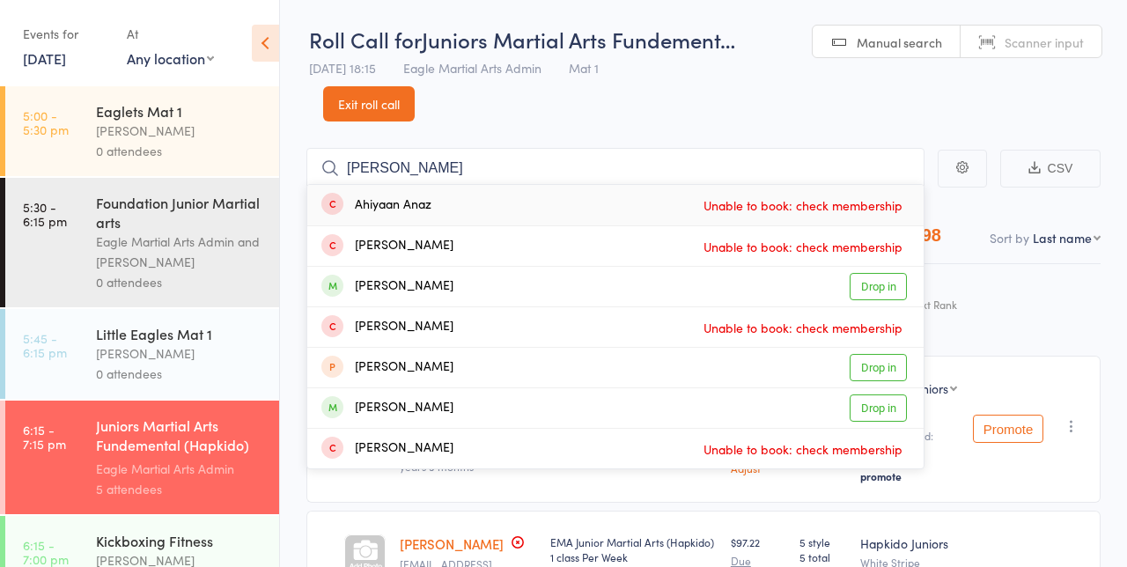
click at [418, 300] on div "Ahron Arora Drop in" at bounding box center [615, 287] width 616 height 40
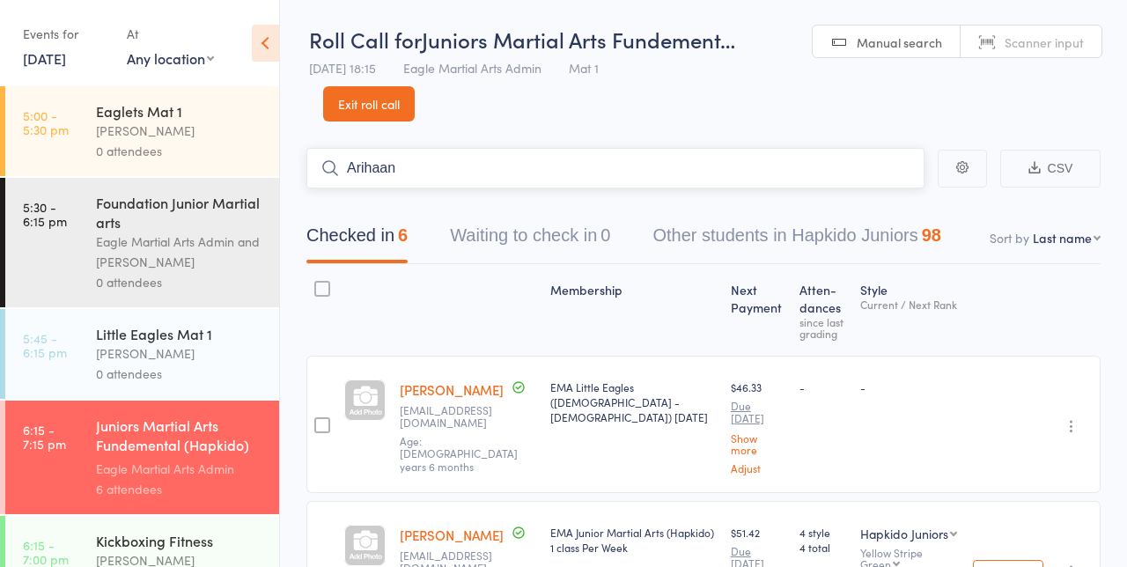
type input "Arihaan"
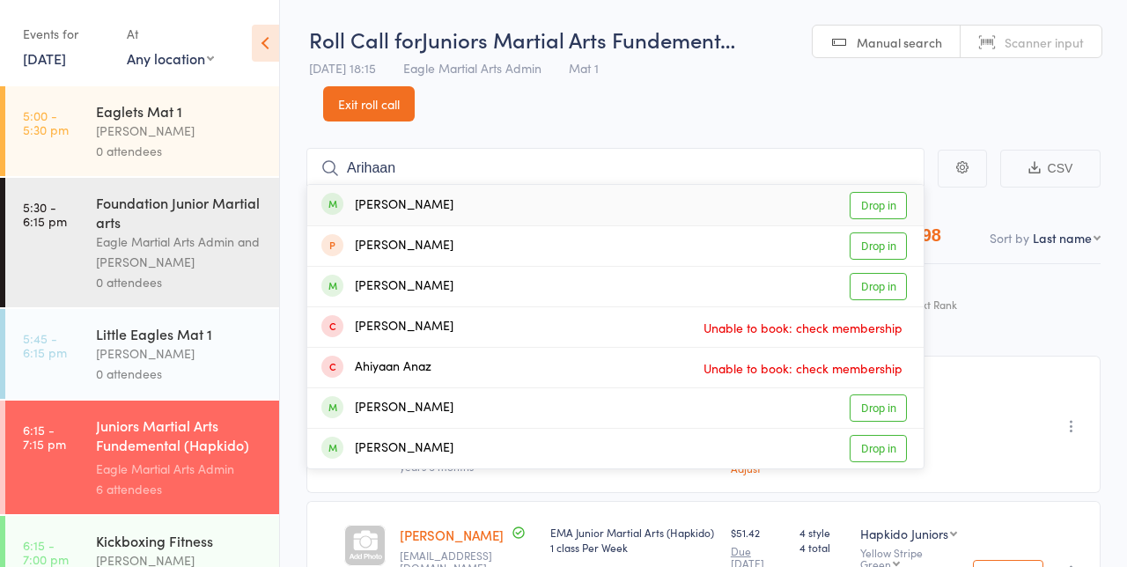
click at [414, 211] on div "arihaan bansal" at bounding box center [387, 205] width 132 height 20
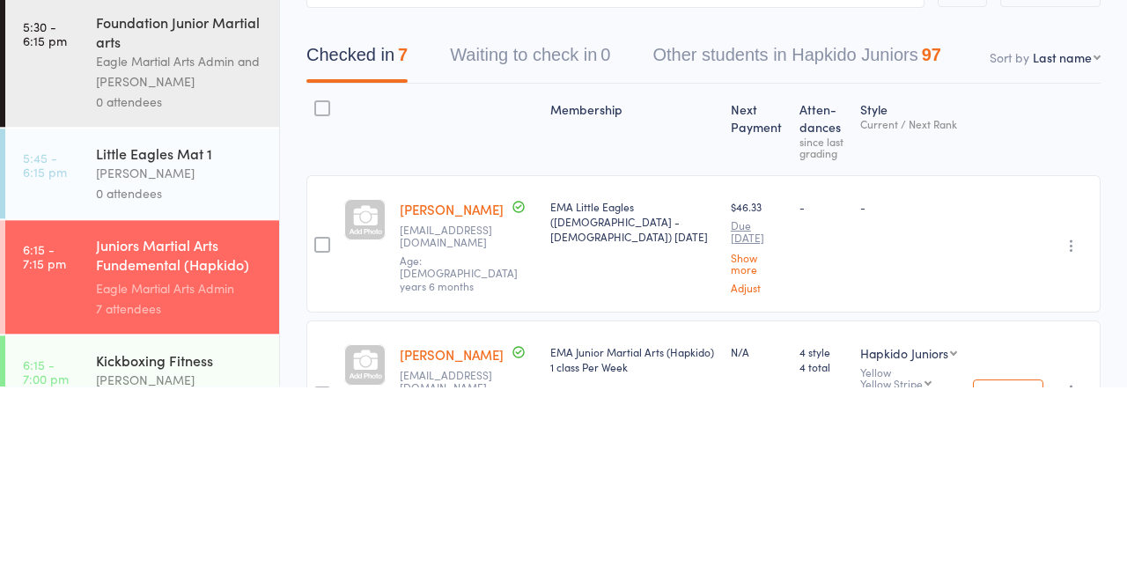
click at [1078, 421] on icon "button" at bounding box center [1072, 426] width 18 height 18
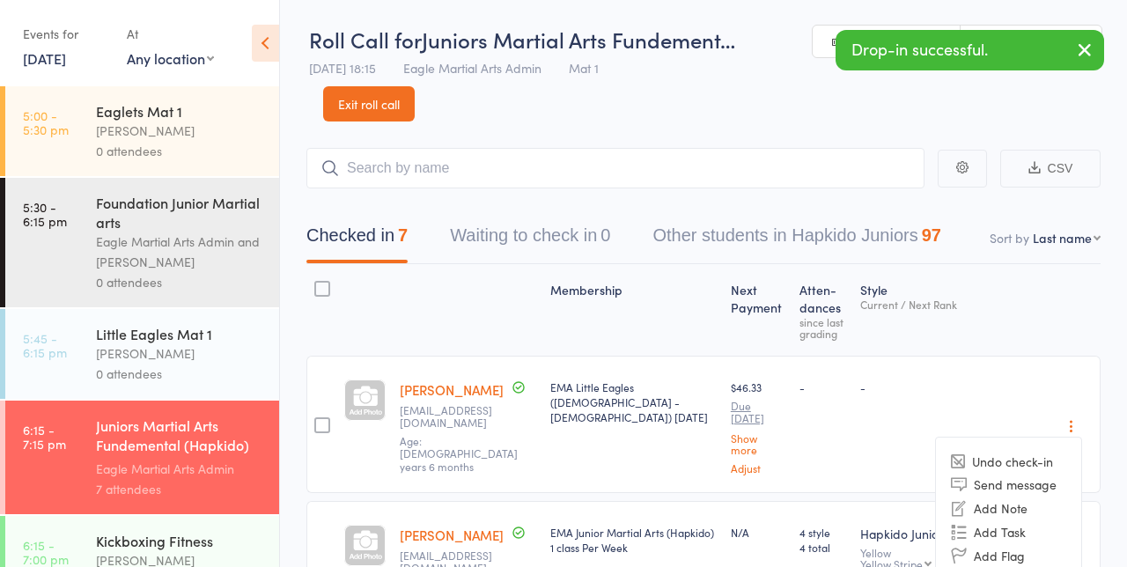
click at [981, 450] on li "Undo check-in" at bounding box center [1008, 461] width 145 height 22
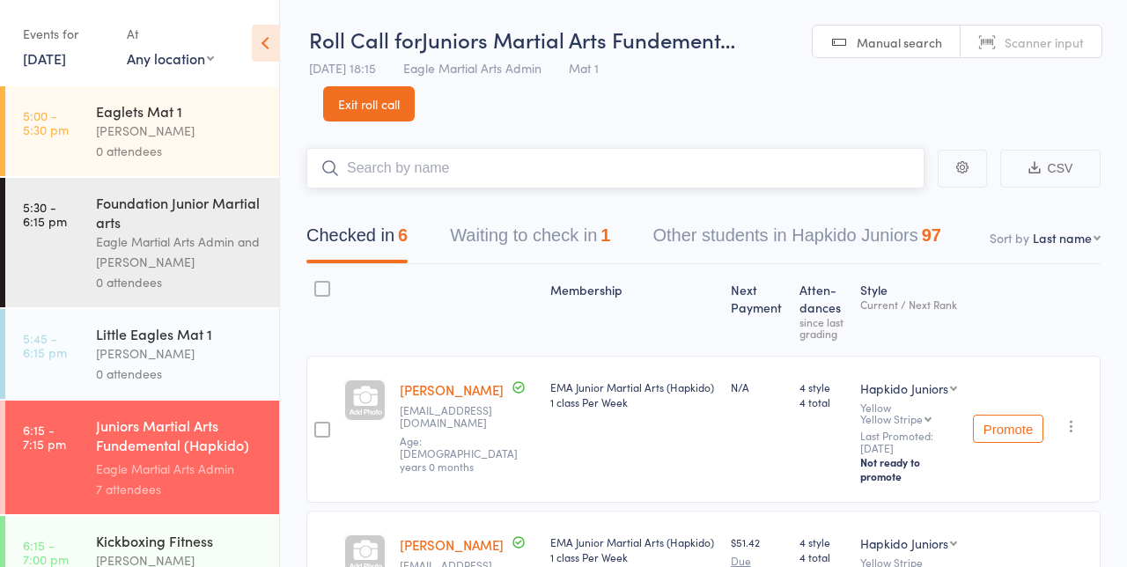
click at [466, 164] on input "search" at bounding box center [615, 168] width 618 height 41
type input "Lachlan"
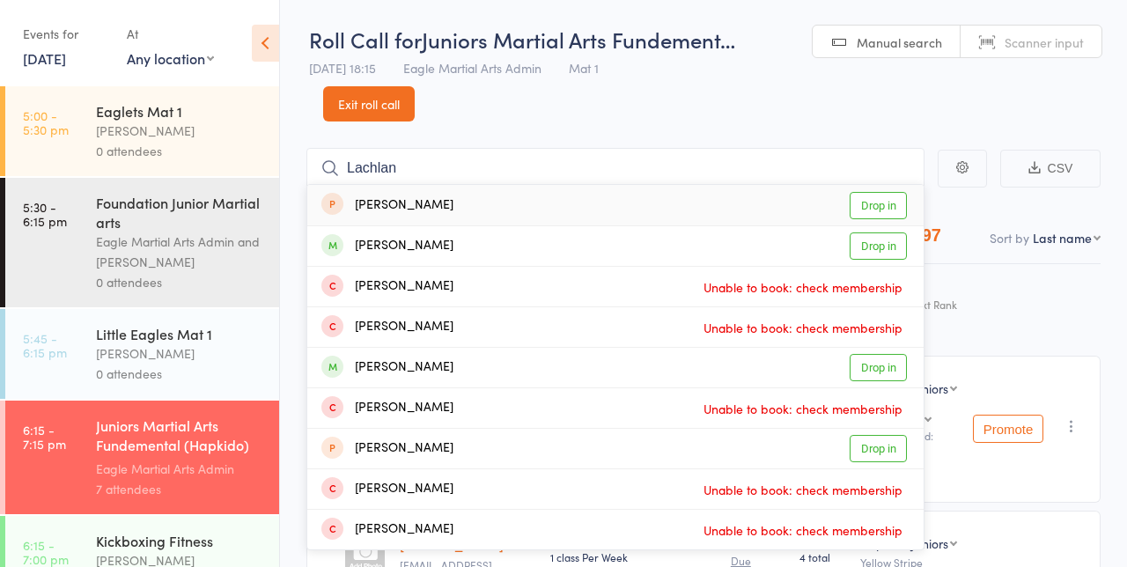
click at [412, 244] on div "Lachlan Osborne" at bounding box center [387, 246] width 132 height 20
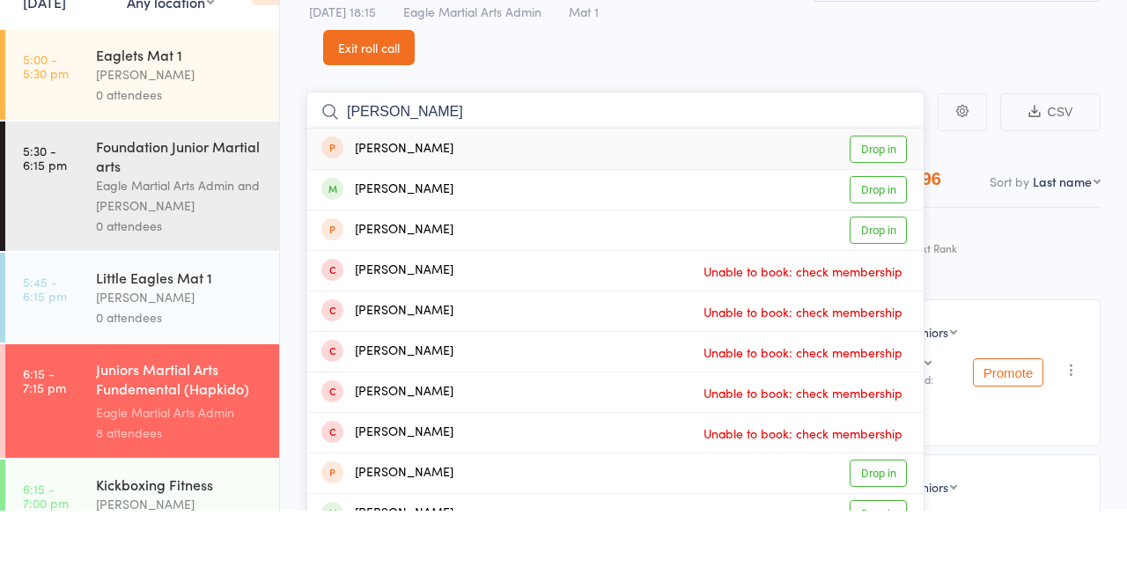
type input "Daniel z"
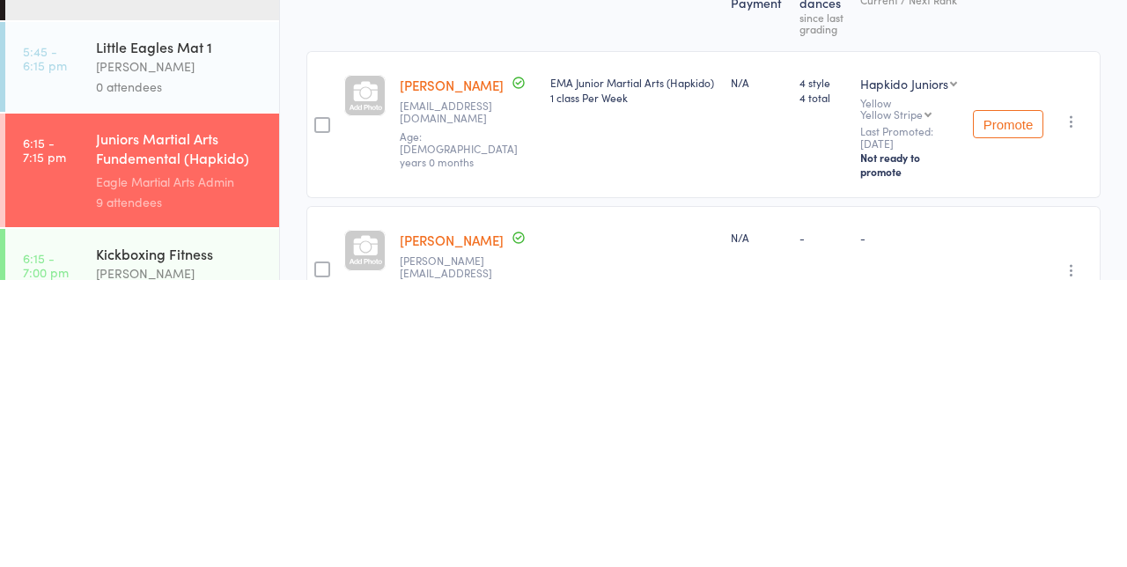
scroll to position [18, 0]
click at [1068, 548] on icon "button" at bounding box center [1072, 557] width 18 height 18
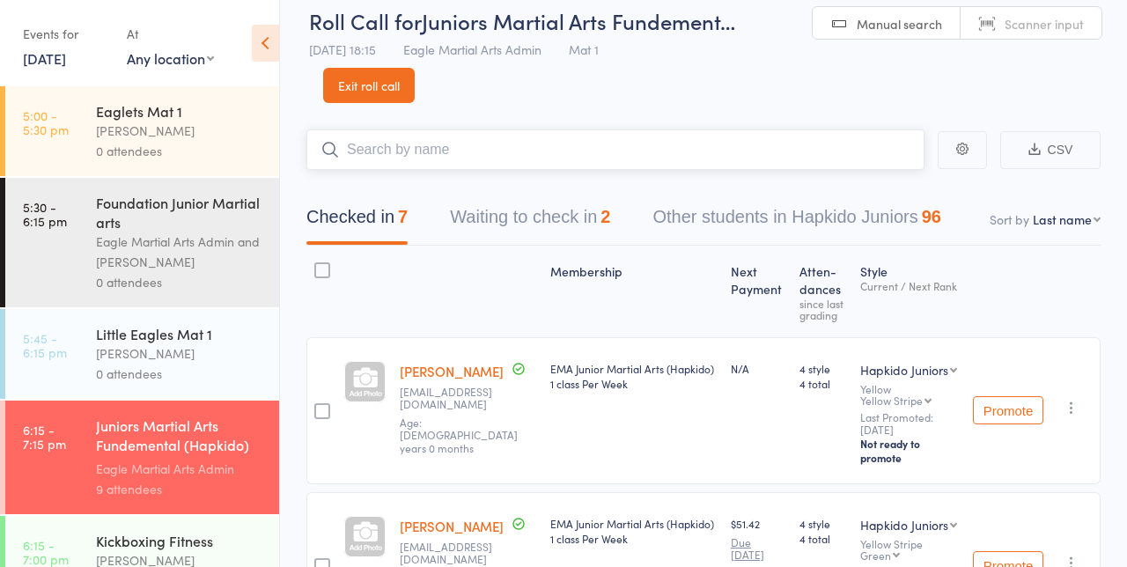
click at [393, 132] on input "search" at bounding box center [615, 149] width 618 height 41
type input "Liam"
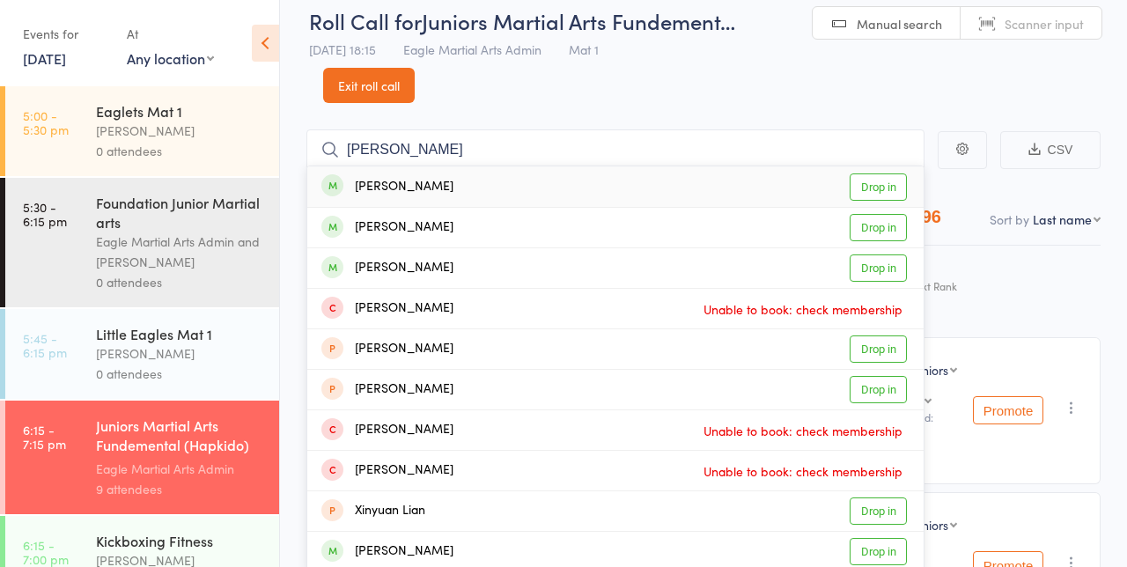
click at [395, 188] on div "Liam Choo" at bounding box center [387, 187] width 132 height 20
